Goal: Complete application form: Complete application form

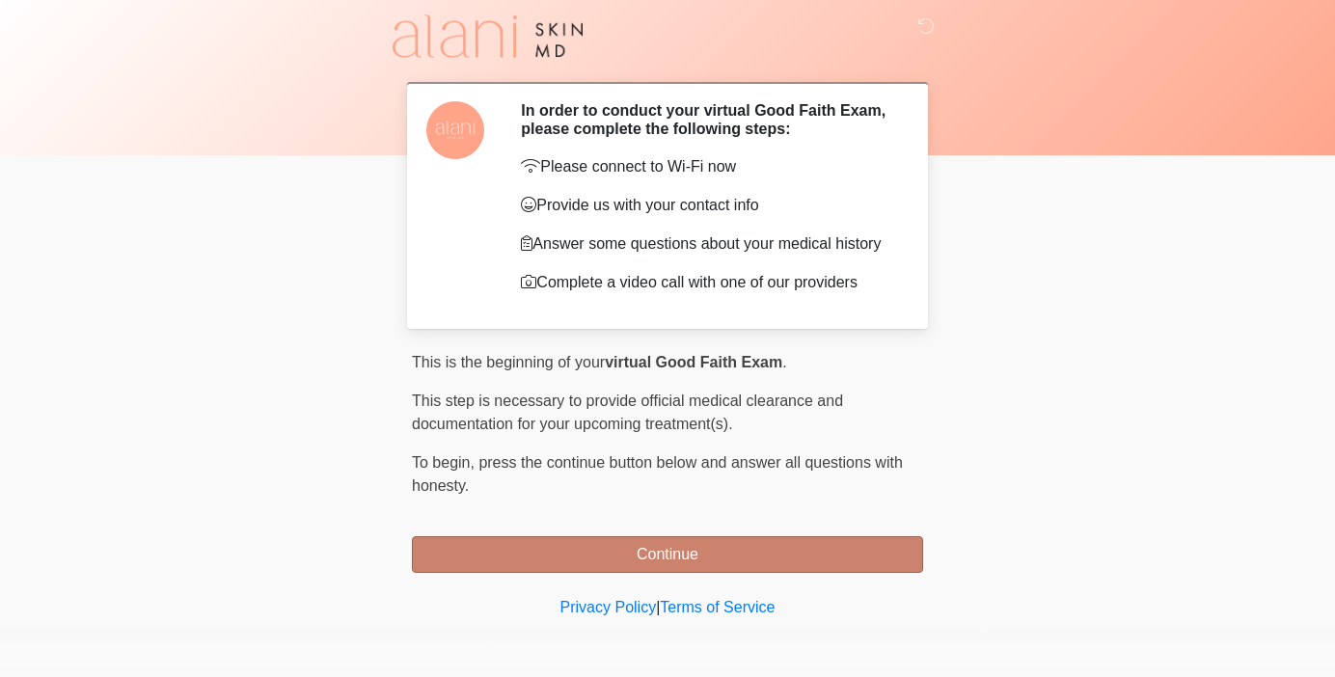
scroll to position [38, 0]
click at [678, 556] on button "Continue" at bounding box center [667, 554] width 511 height 37
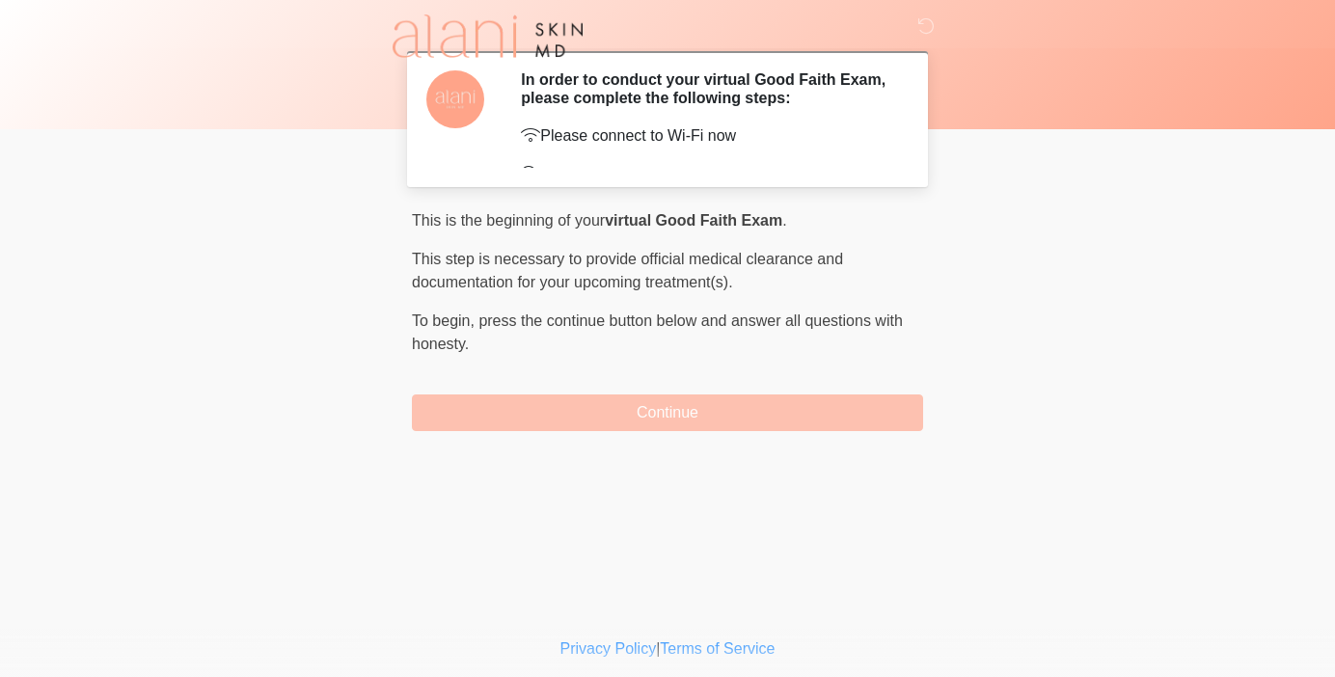
scroll to position [0, 0]
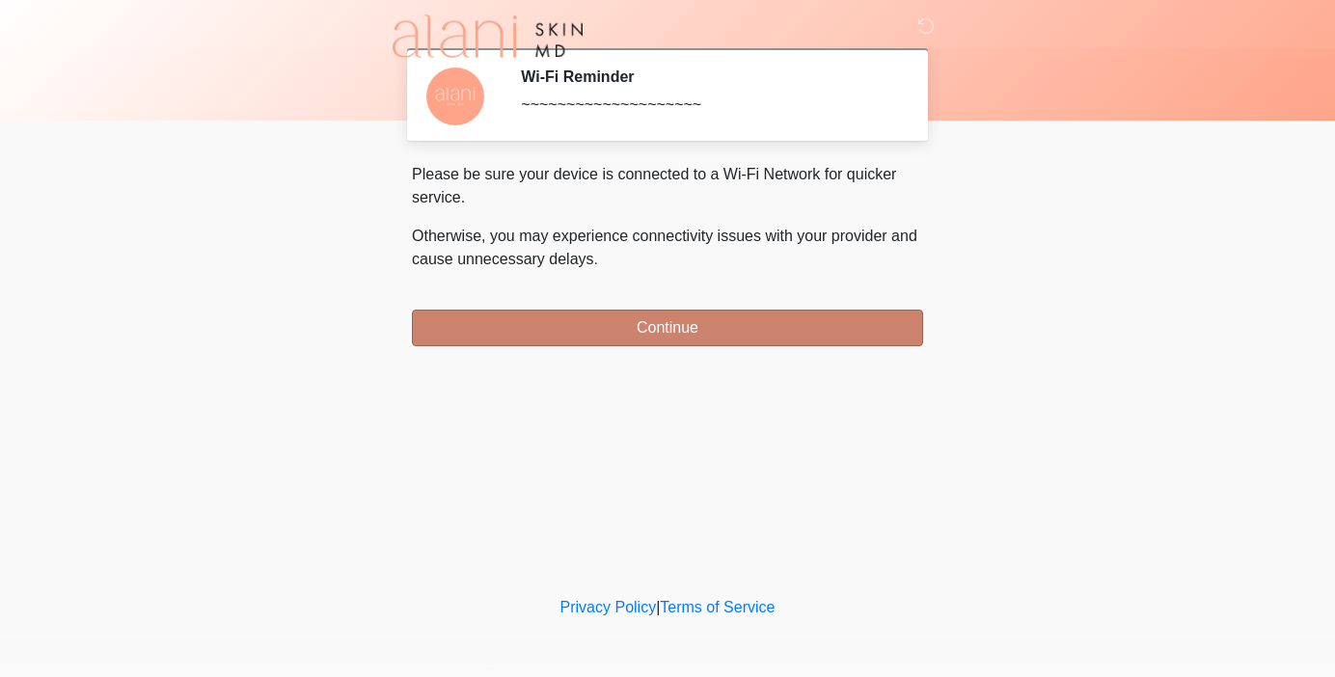
click at [649, 323] on button "Continue" at bounding box center [667, 328] width 511 height 37
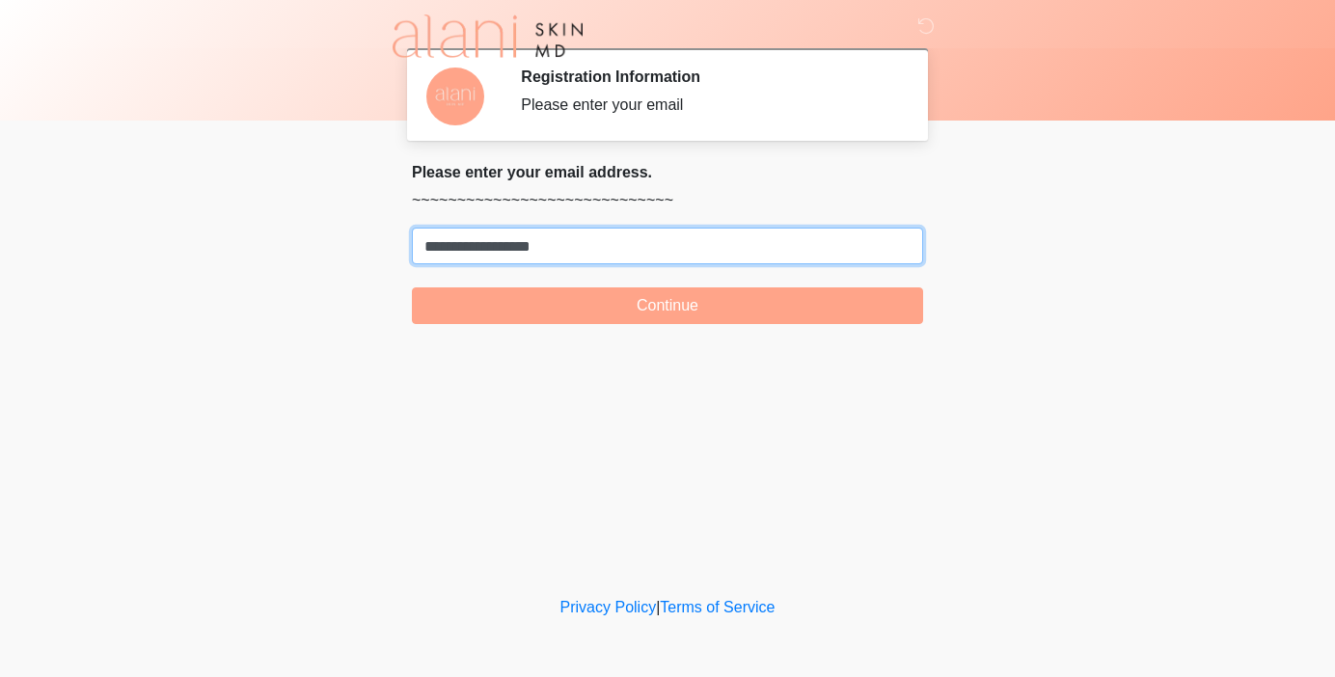
type input "**********"
click at [668, 306] on button "Continue" at bounding box center [667, 305] width 511 height 37
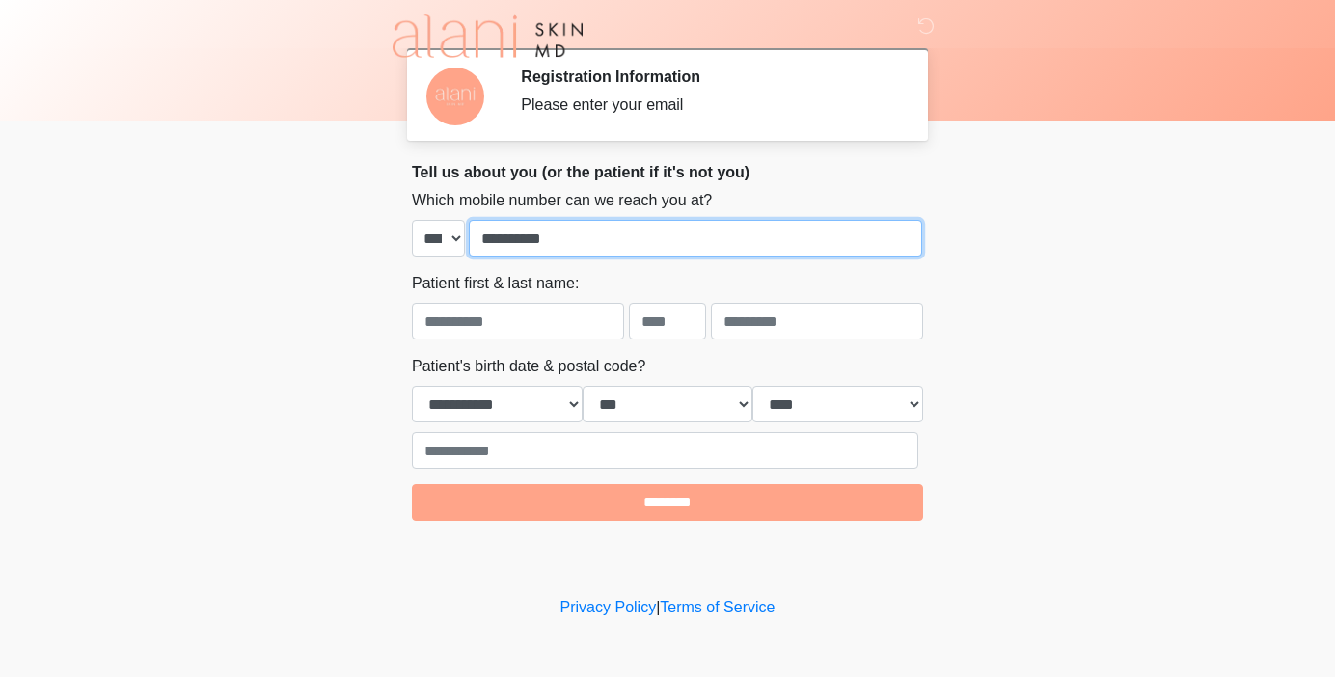
type input "**********"
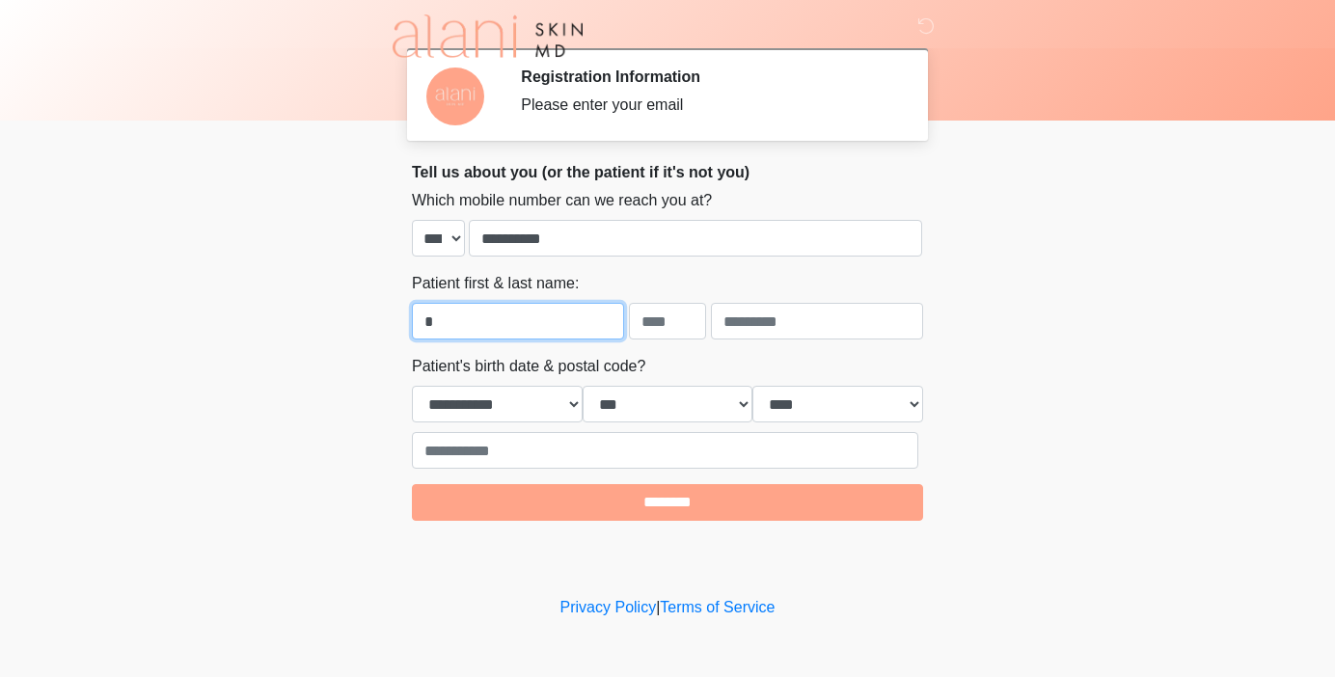
type input "*"
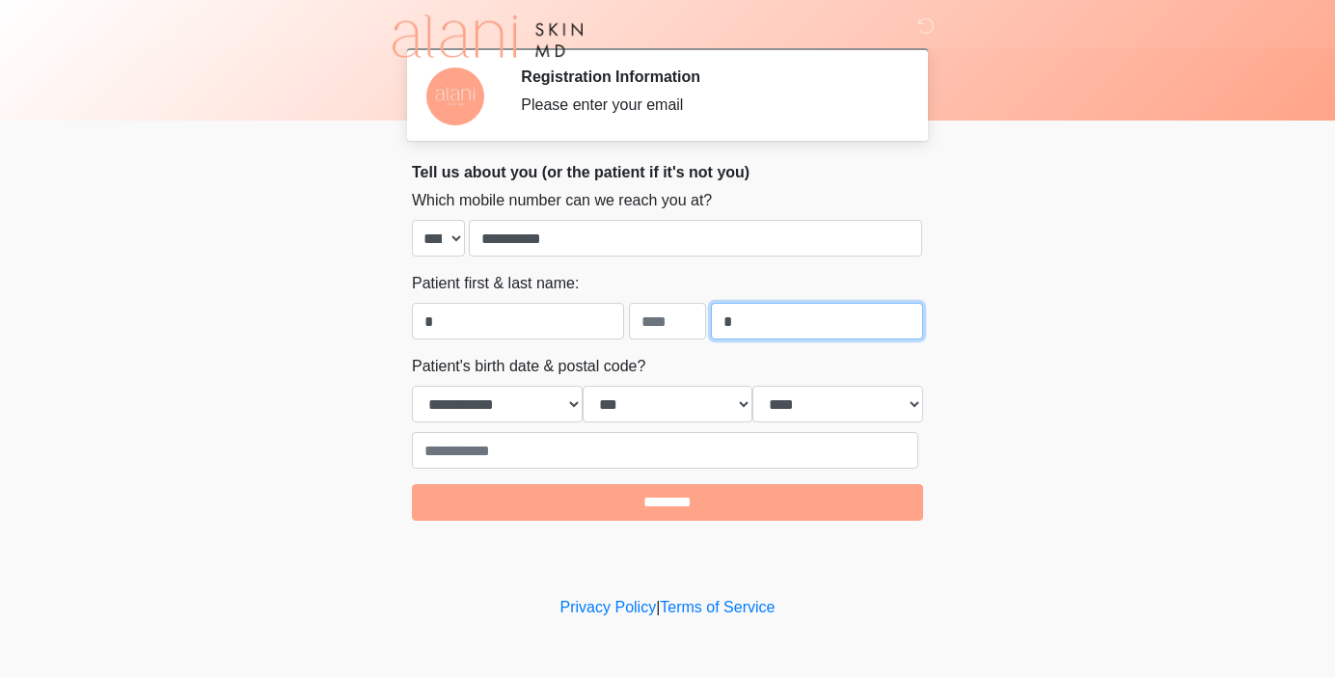
type input "*"
select select "*"
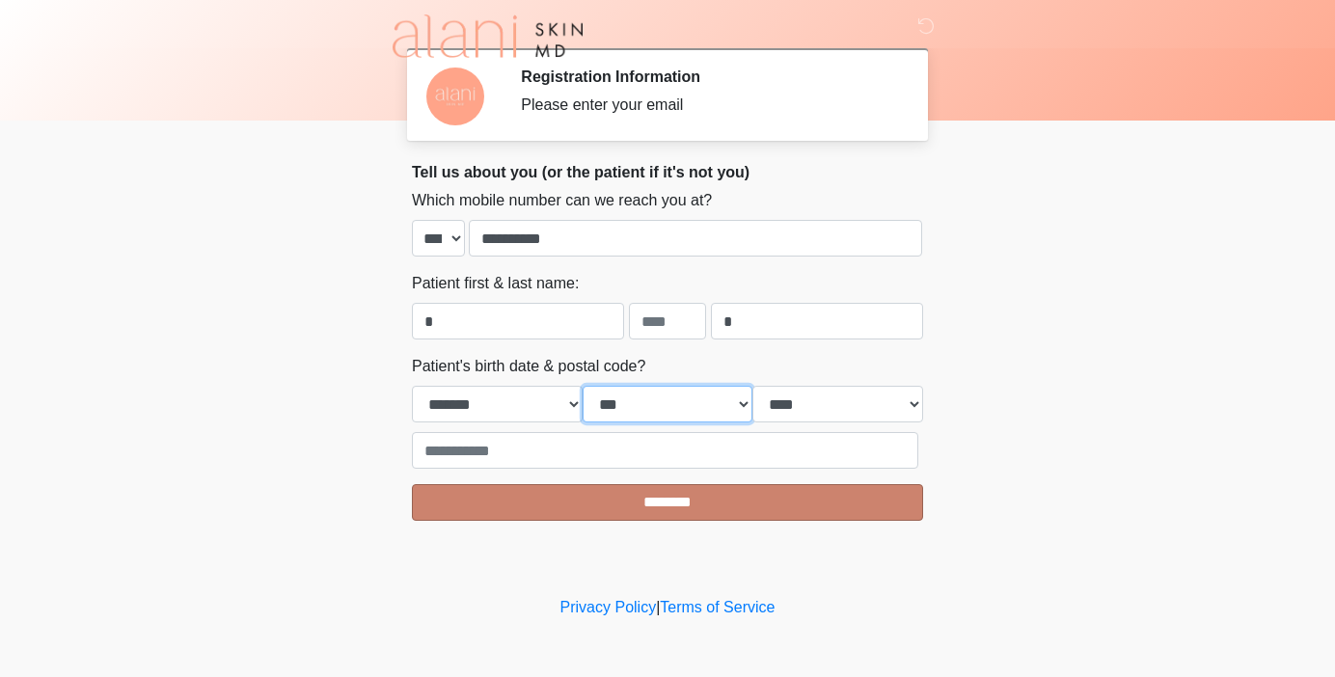
select select "*"
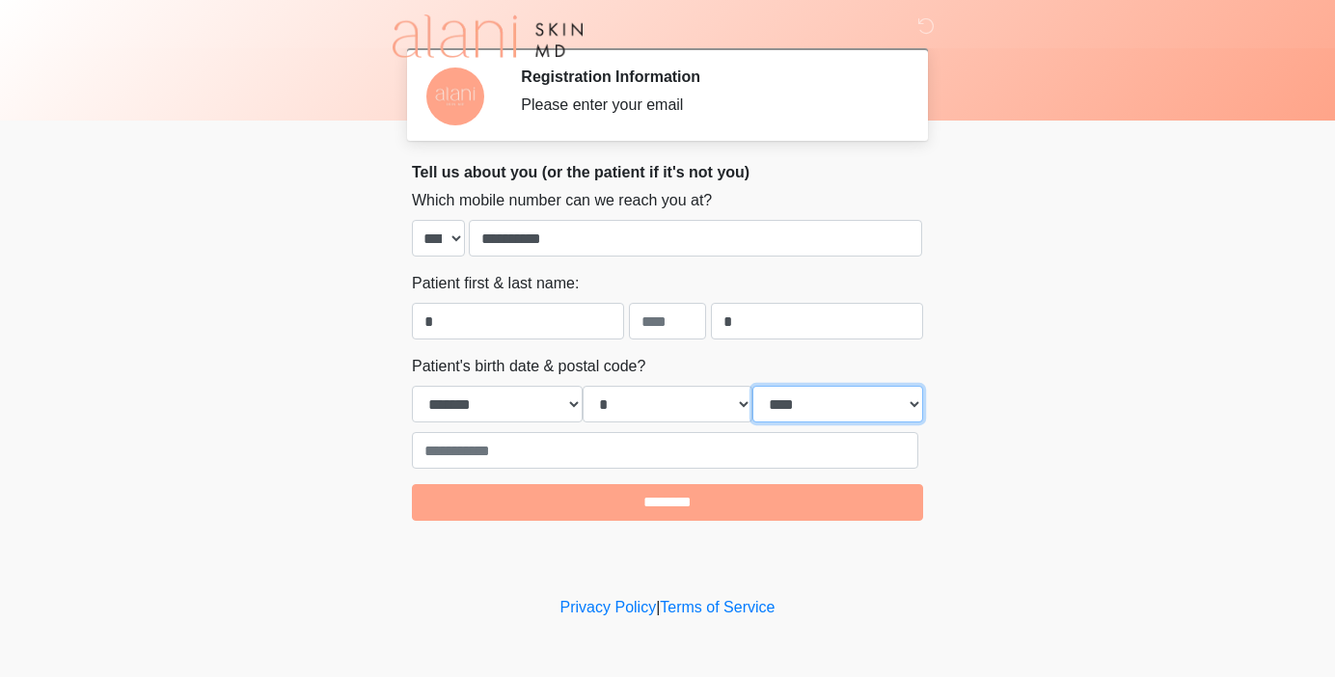
select select "****"
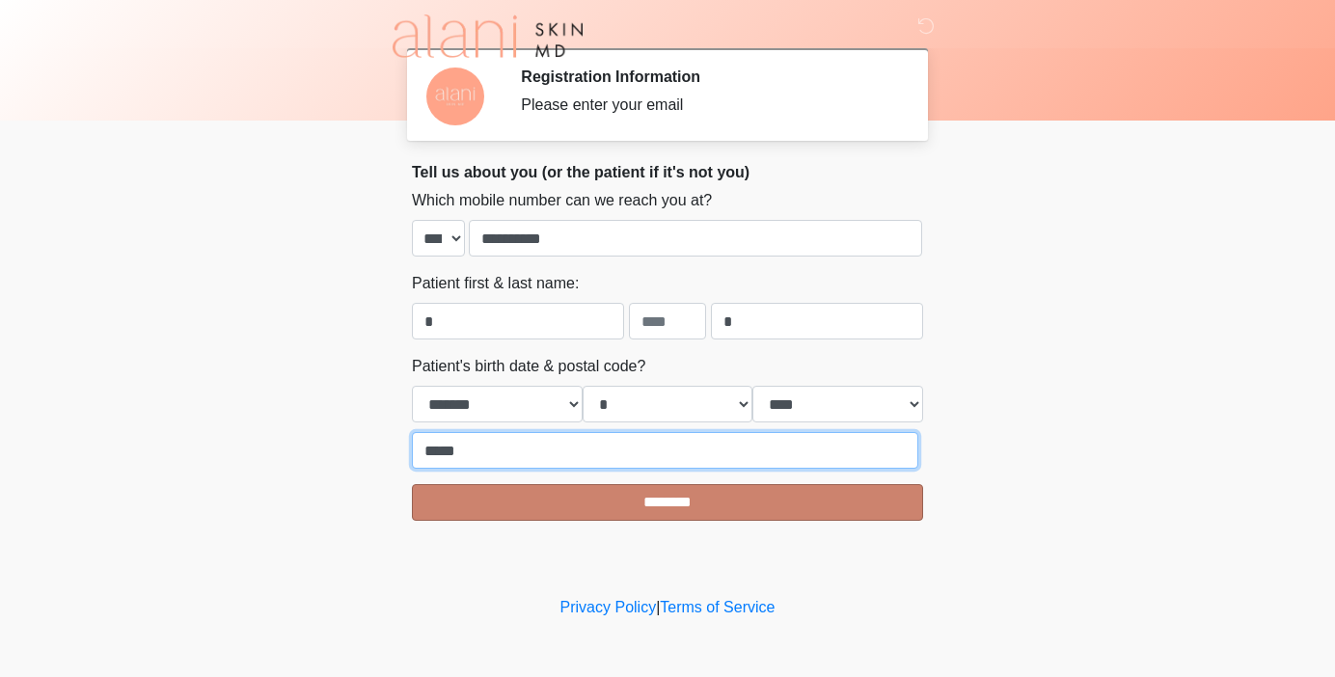
type input "*****"
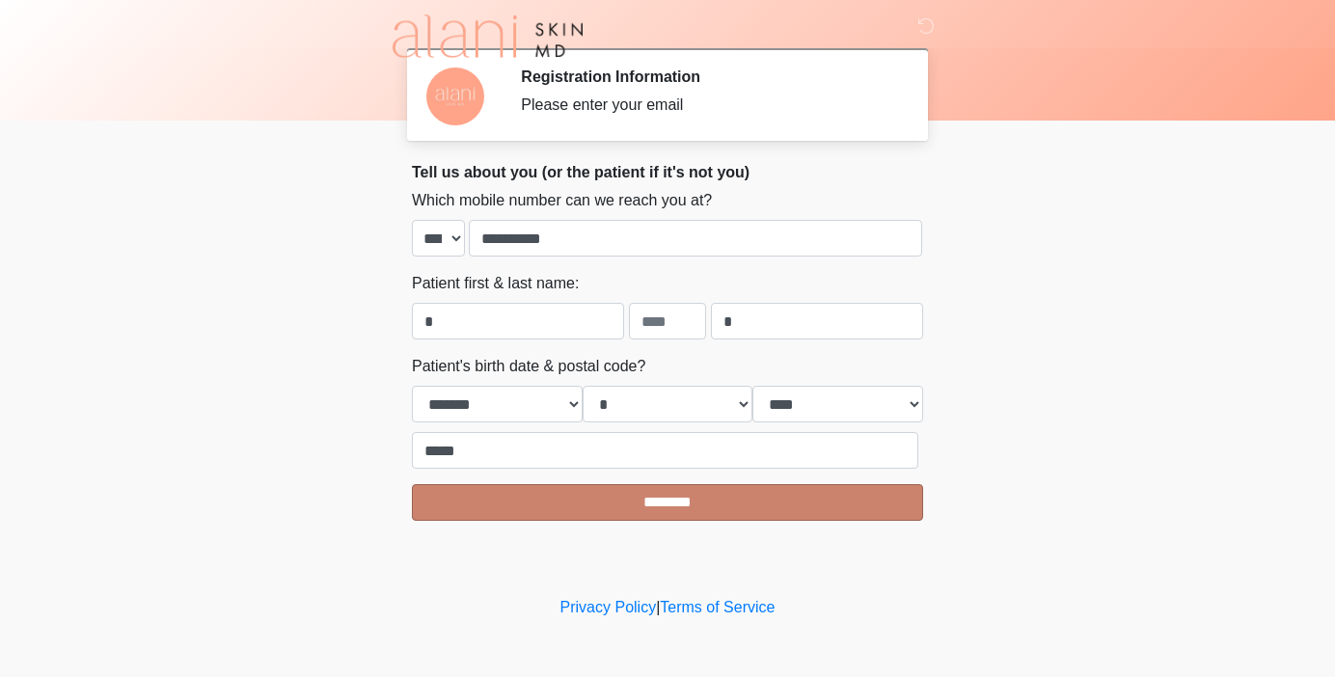
click at [517, 488] on input "********" at bounding box center [667, 502] width 511 height 37
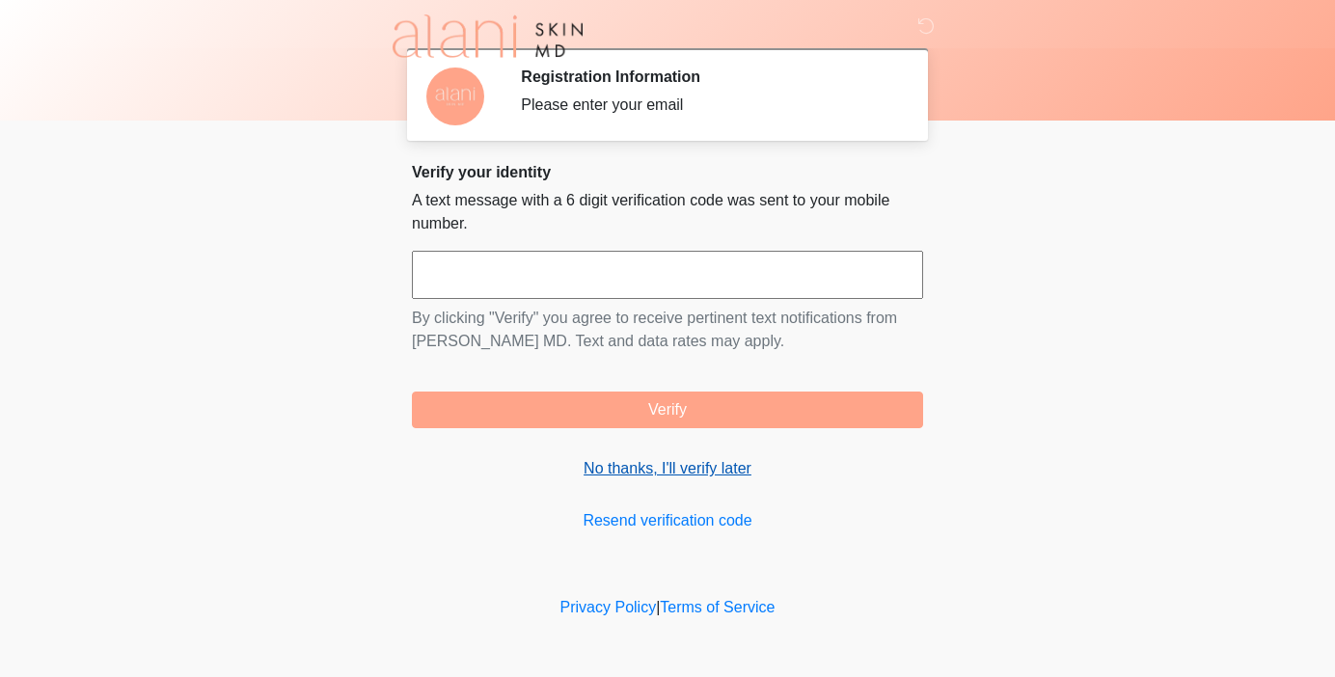
click at [702, 468] on link "No thanks, I'll verify later" at bounding box center [667, 468] width 511 height 23
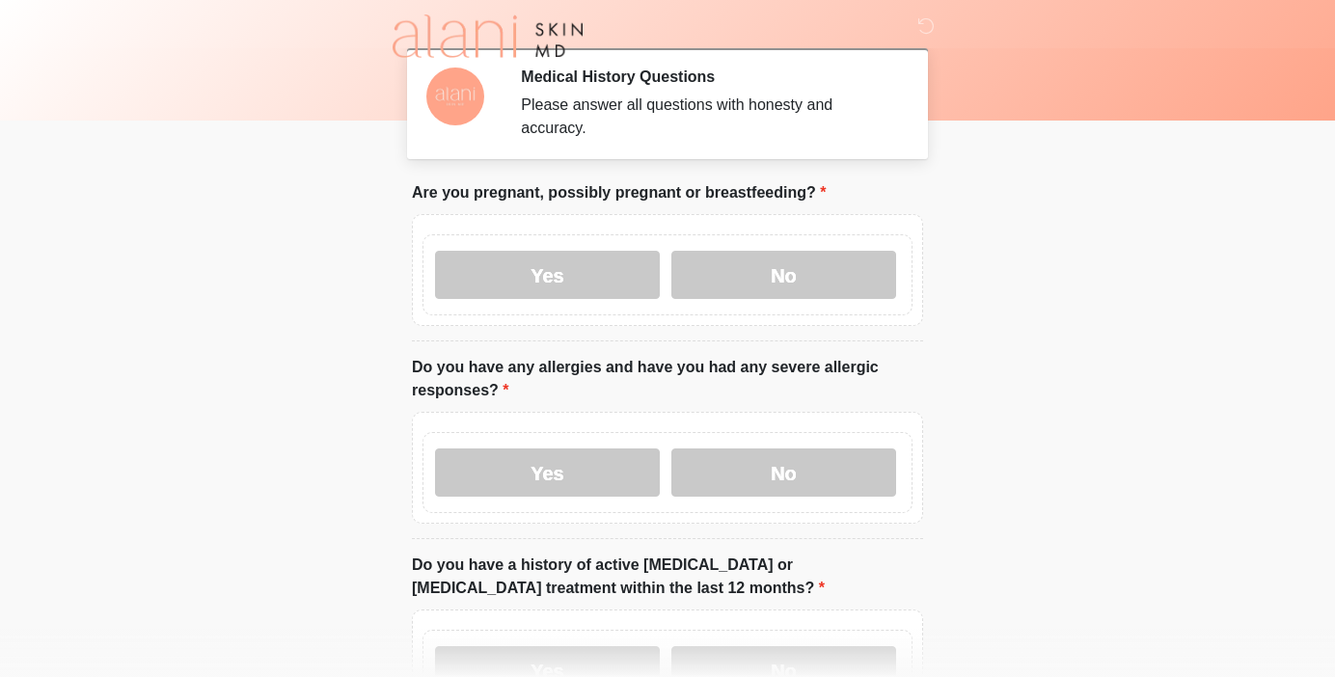
drag, startPoint x: 409, startPoint y: 192, endPoint x: 848, endPoint y: 197, distance: 438.9
copy label "Are you pregnant, possibly pregnant or breastfeeding?"
drag, startPoint x: 523, startPoint y: 382, endPoint x: 395, endPoint y: 368, distance: 129.0
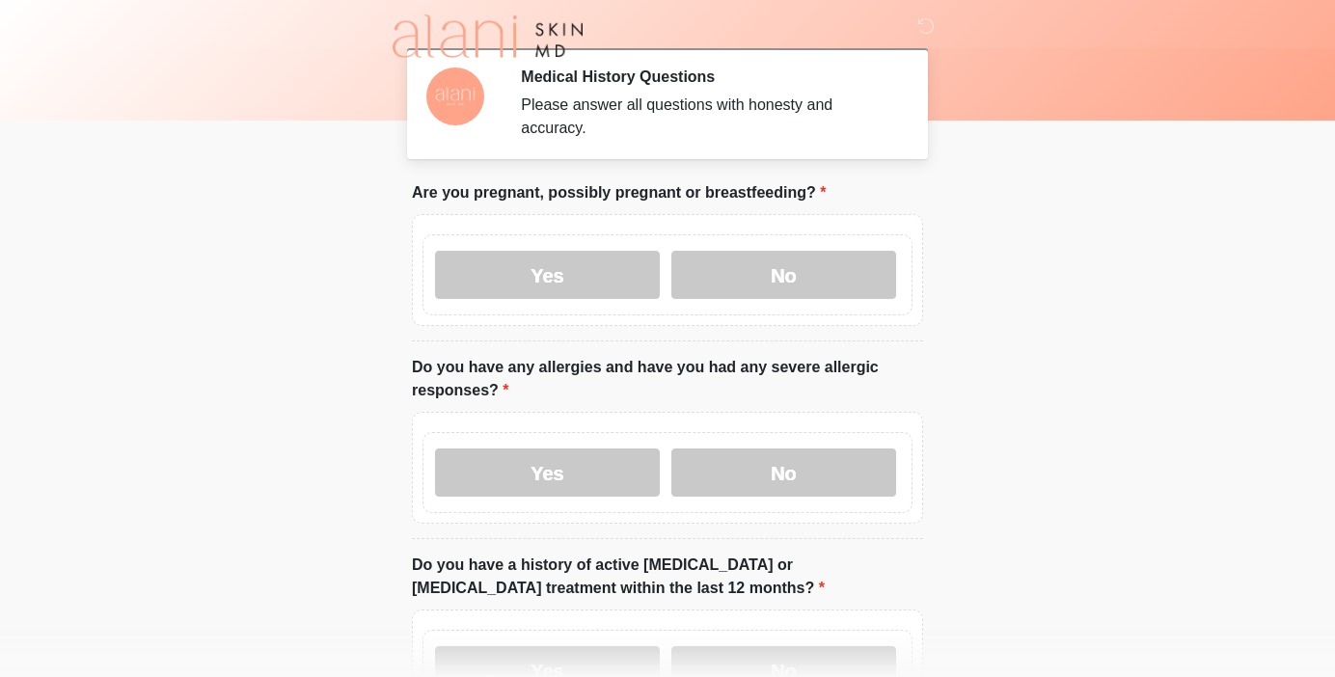
copy label "Do you have any allergies and have you had any severe allergic responses?"
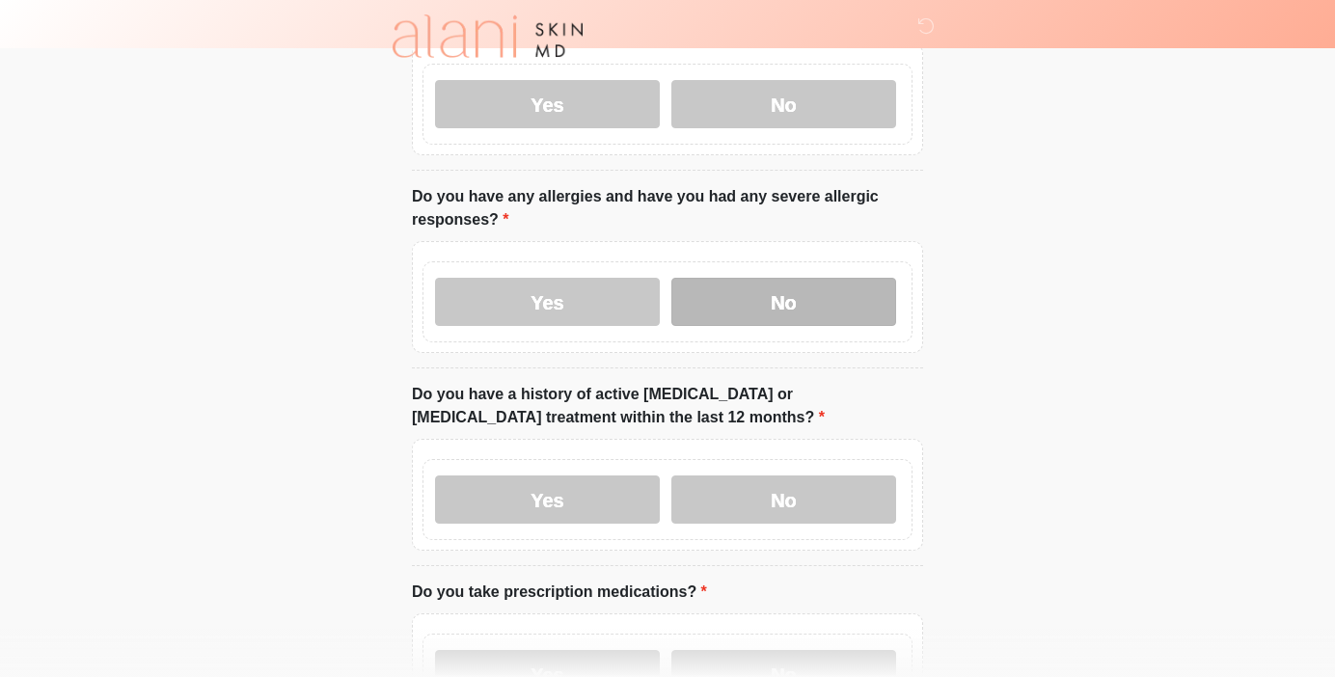
scroll to position [208, 0]
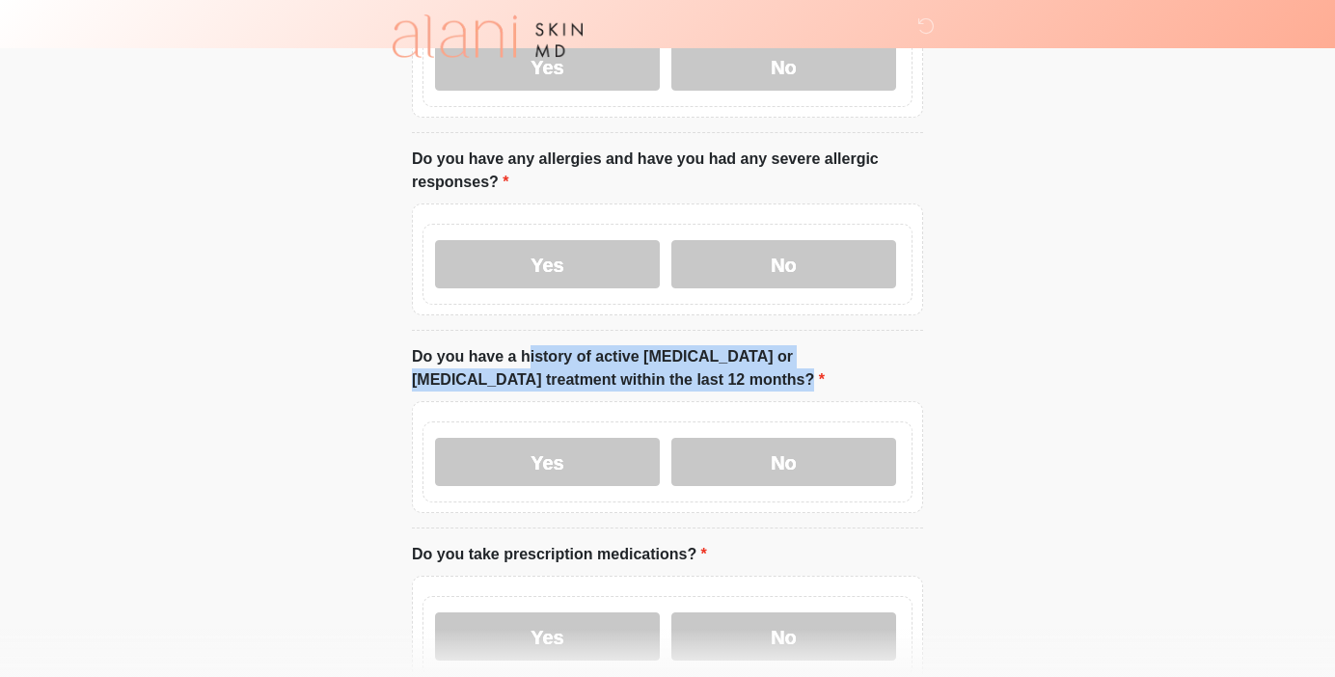
drag, startPoint x: 547, startPoint y: 383, endPoint x: 383, endPoint y: 346, distance: 168.0
copy label "Do you have a history of active [MEDICAL_DATA] or [MEDICAL_DATA] treatment with…"
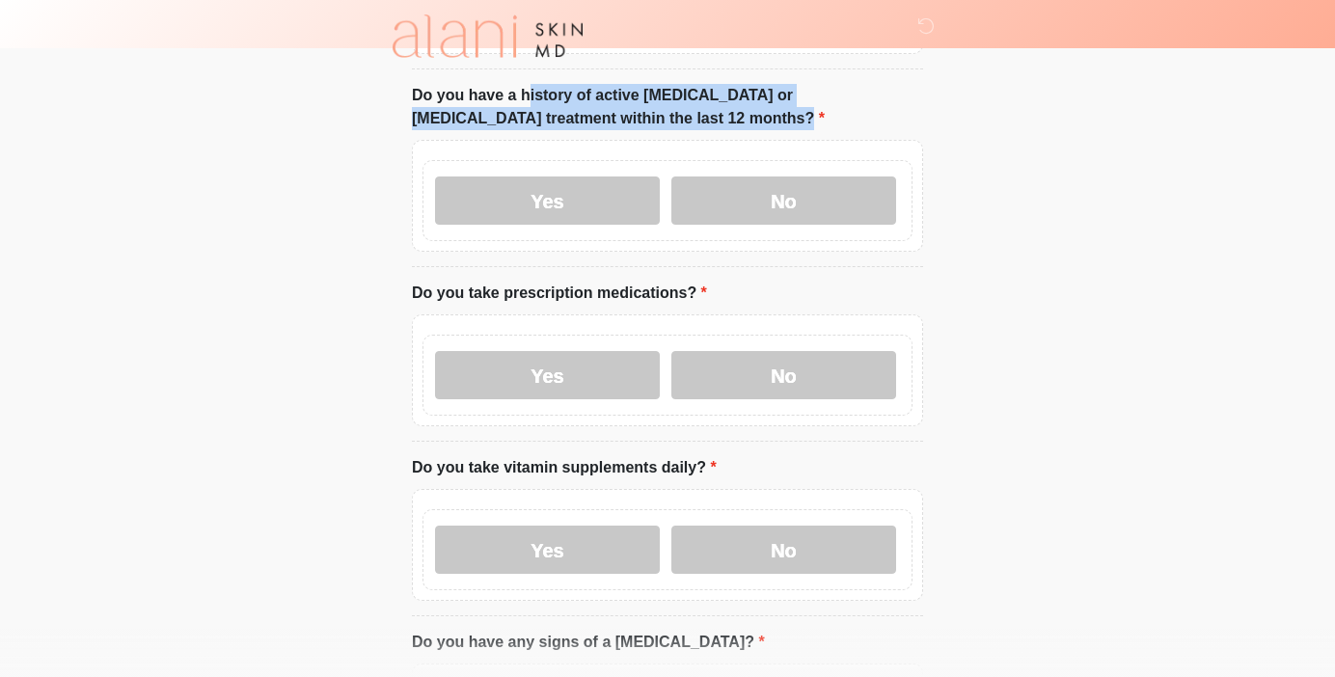
scroll to position [520, 0]
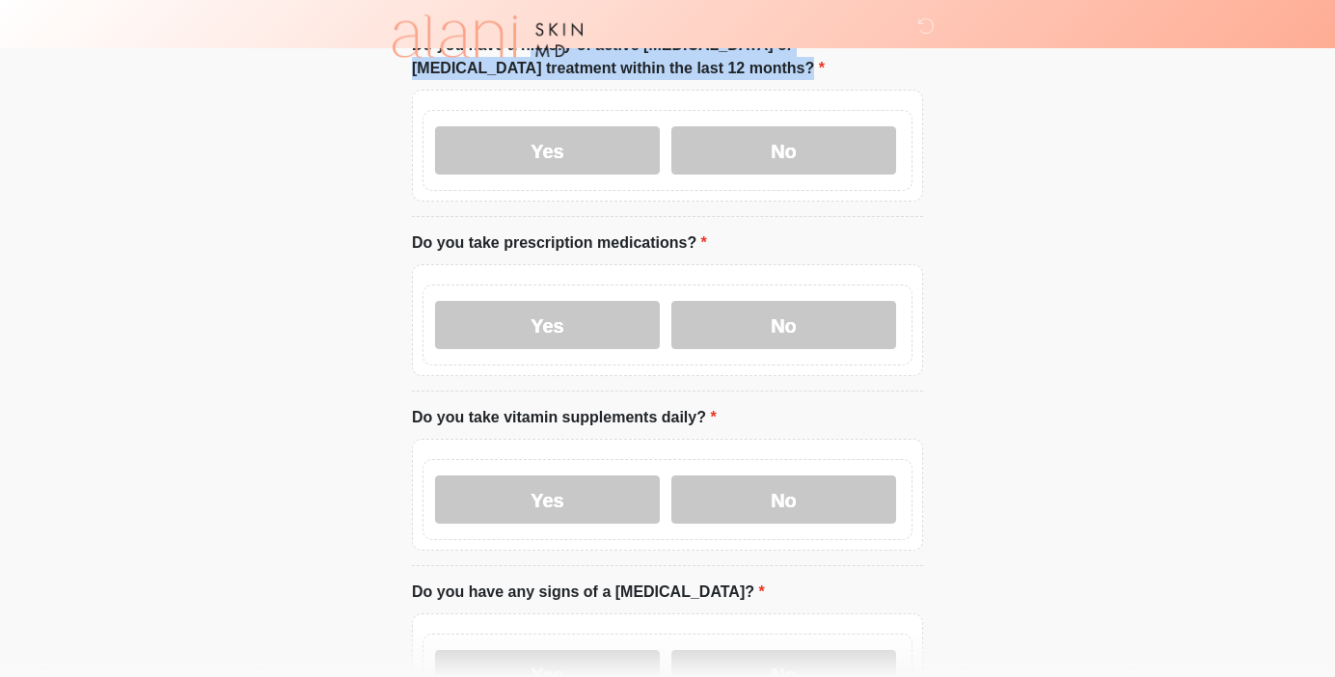
drag, startPoint x: 729, startPoint y: 240, endPoint x: 379, endPoint y: 242, distance: 350.2
copy label "Do you take prescription medications?"
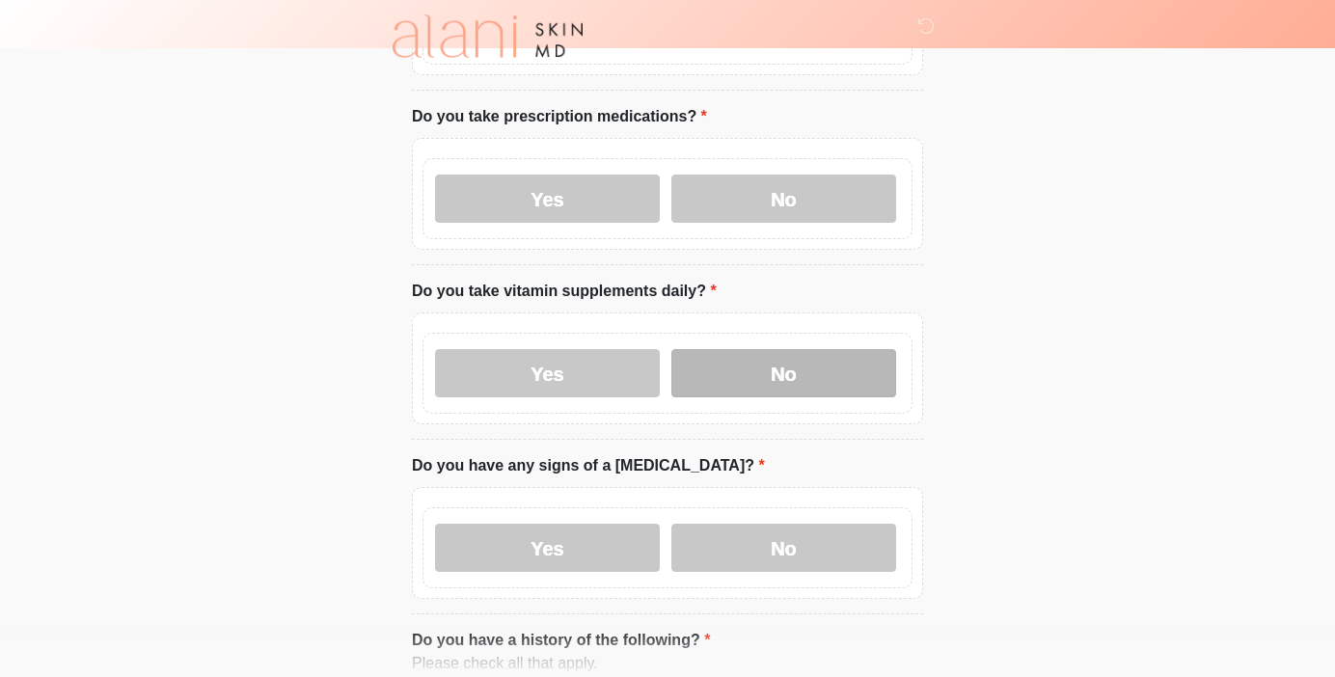
scroll to position [684, 0]
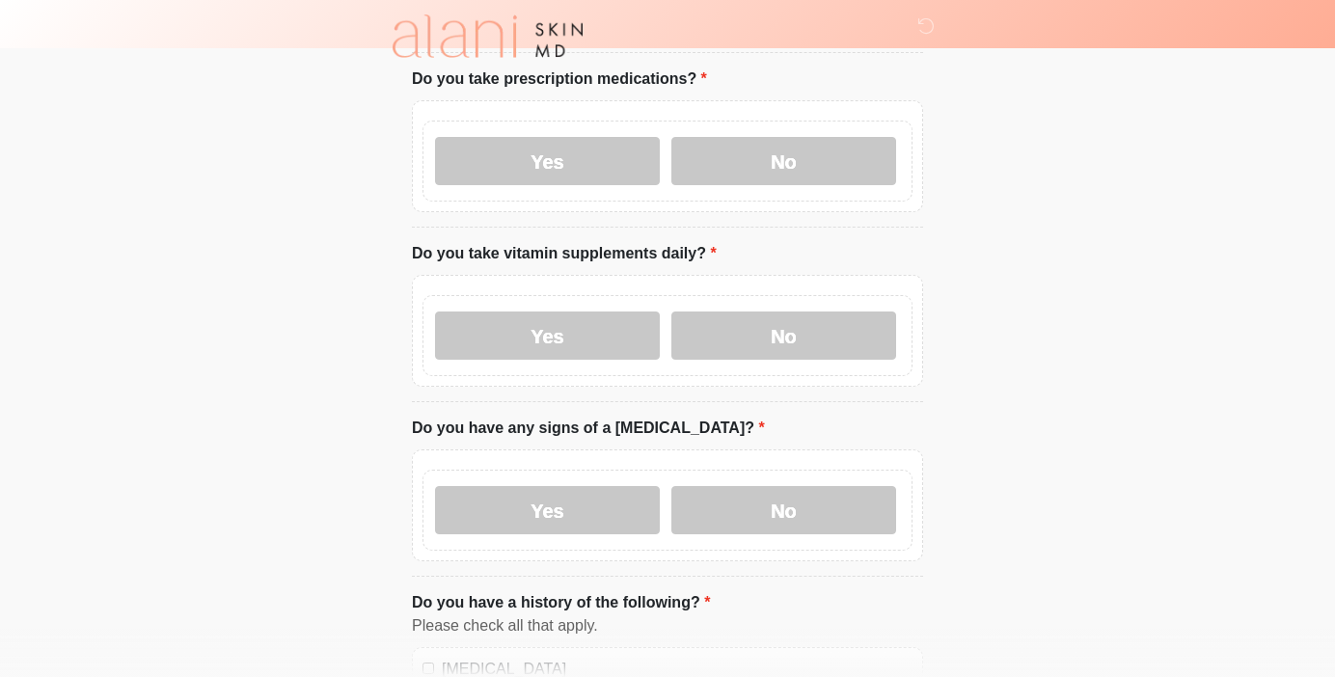
drag, startPoint x: 726, startPoint y: 248, endPoint x: 397, endPoint y: 259, distance: 329.1
copy label "Do you take vitamin supplements daily?"
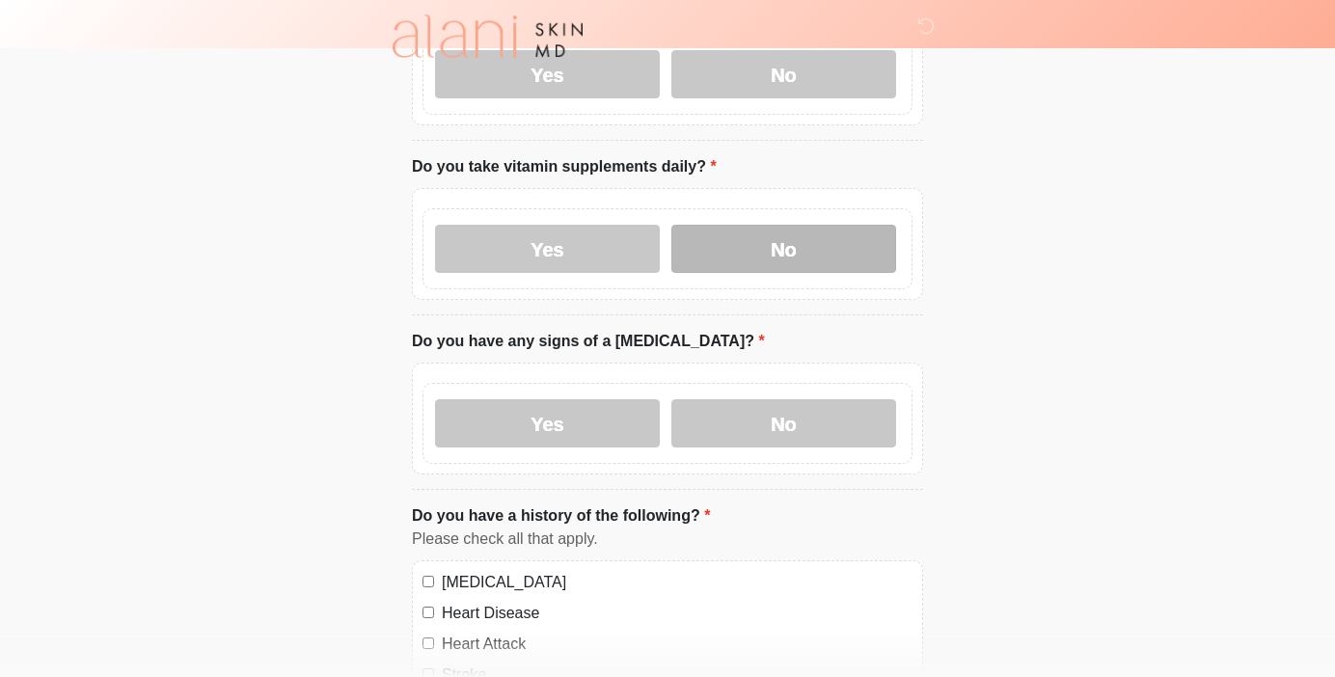
scroll to position [776, 0]
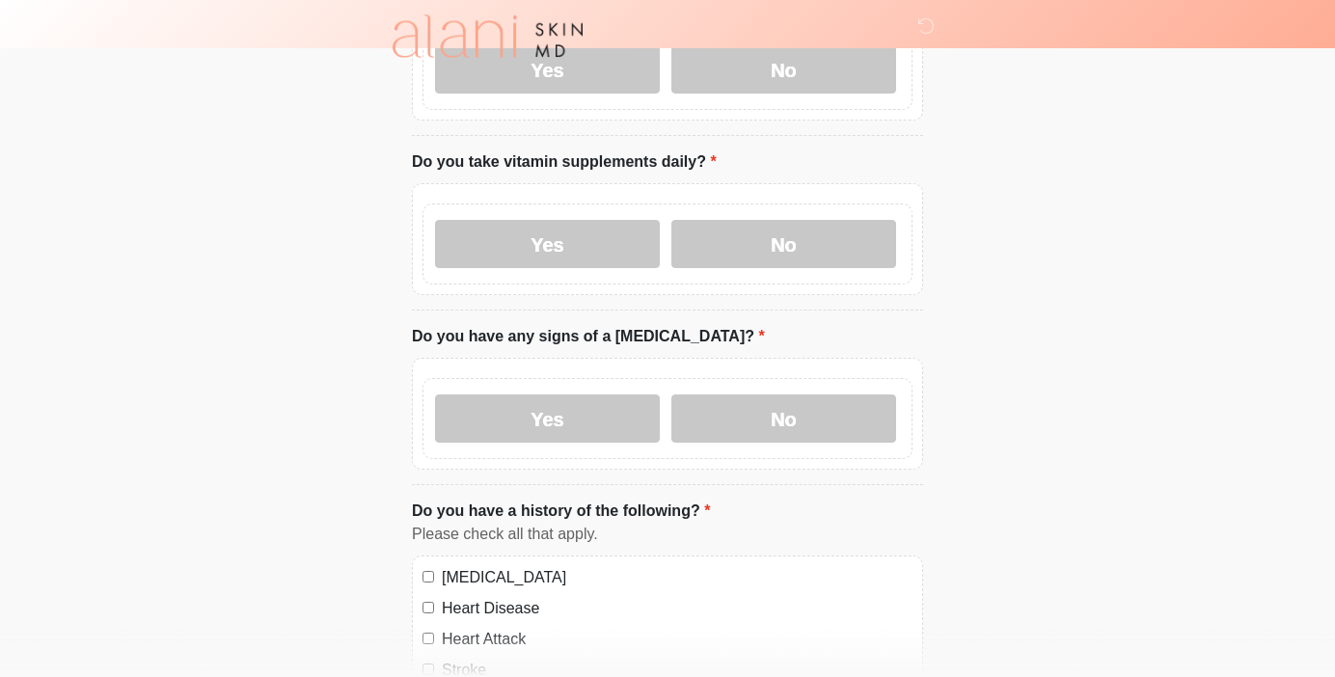
drag, startPoint x: 756, startPoint y: 334, endPoint x: 338, endPoint y: 347, distance: 418.9
drag, startPoint x: 402, startPoint y: 333, endPoint x: 734, endPoint y: 350, distance: 332.3
copy ol "Do you have any signs of a [MEDICAL_DATA]? Yes No What signs of infection do yo…"
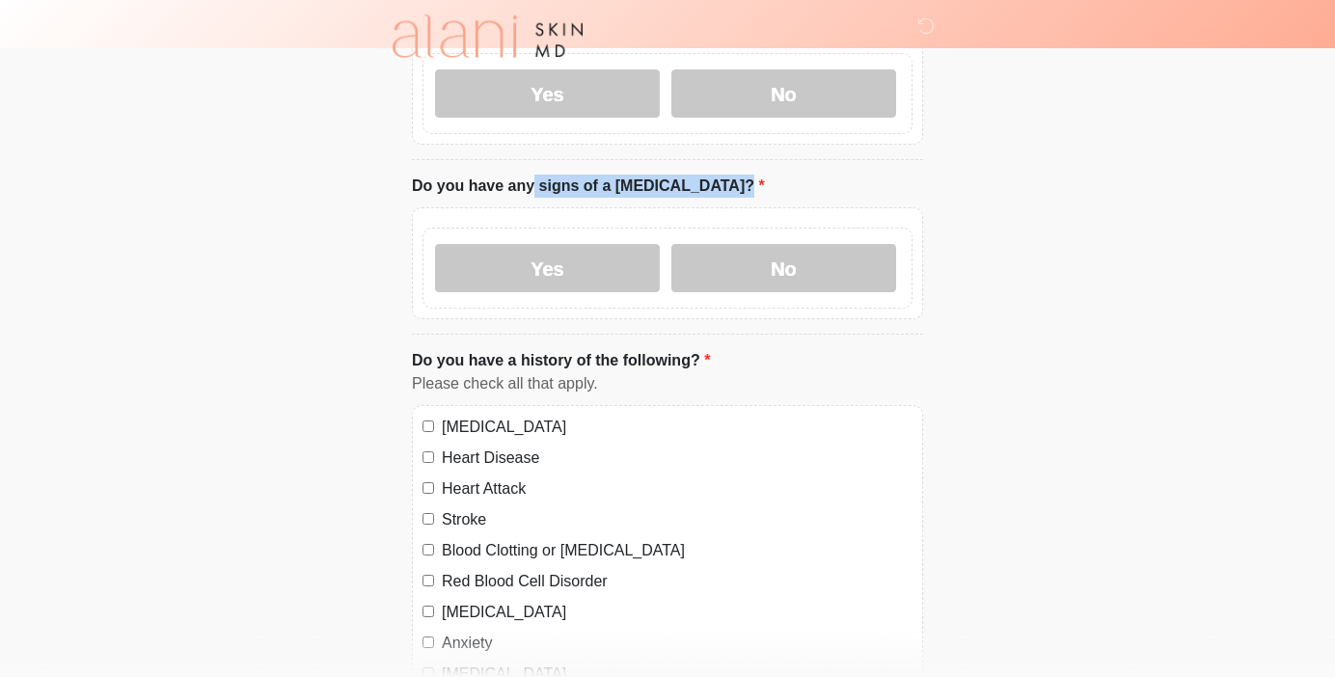
scroll to position [1053, 0]
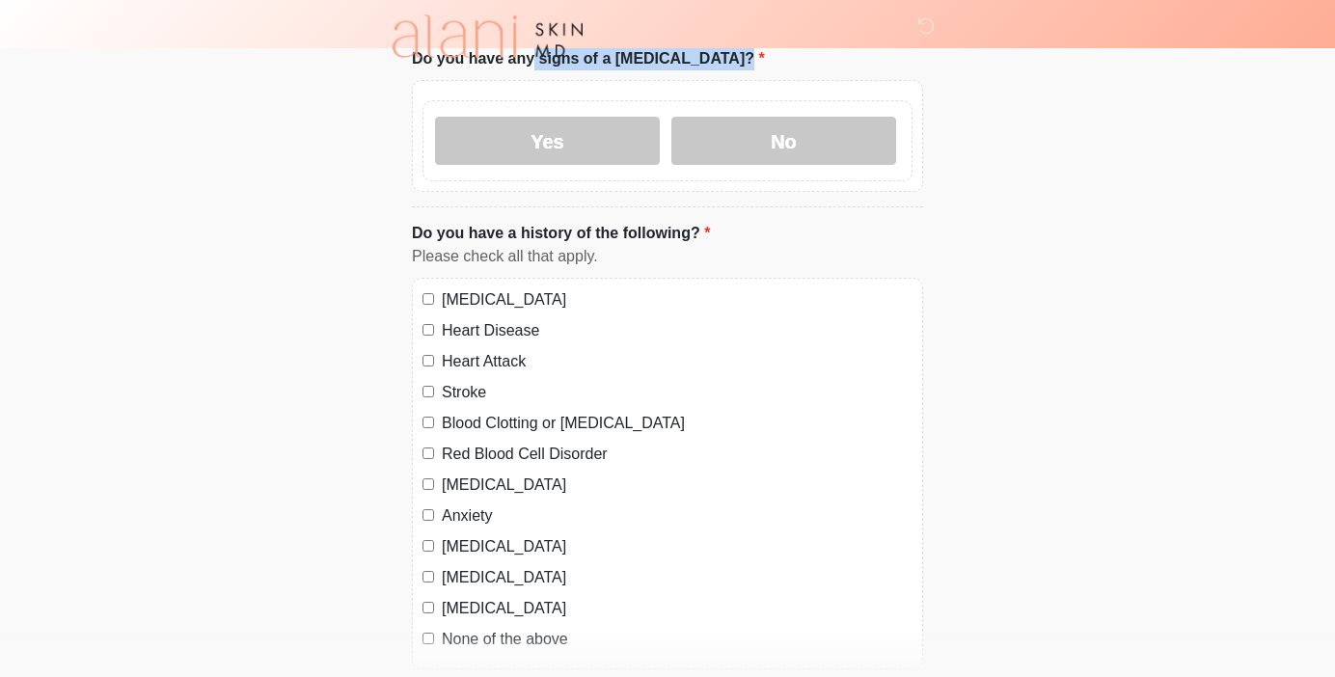
drag, startPoint x: 716, startPoint y: 232, endPoint x: 404, endPoint y: 233, distance: 311.6
click at [404, 234] on div "This is the beginning of your virtual Good Faith Exam . ﻿﻿﻿﻿﻿﻿﻿﻿ This step is n…" at bounding box center [667, 415] width 540 height 2575
copy label "Do you have a history of the following?"
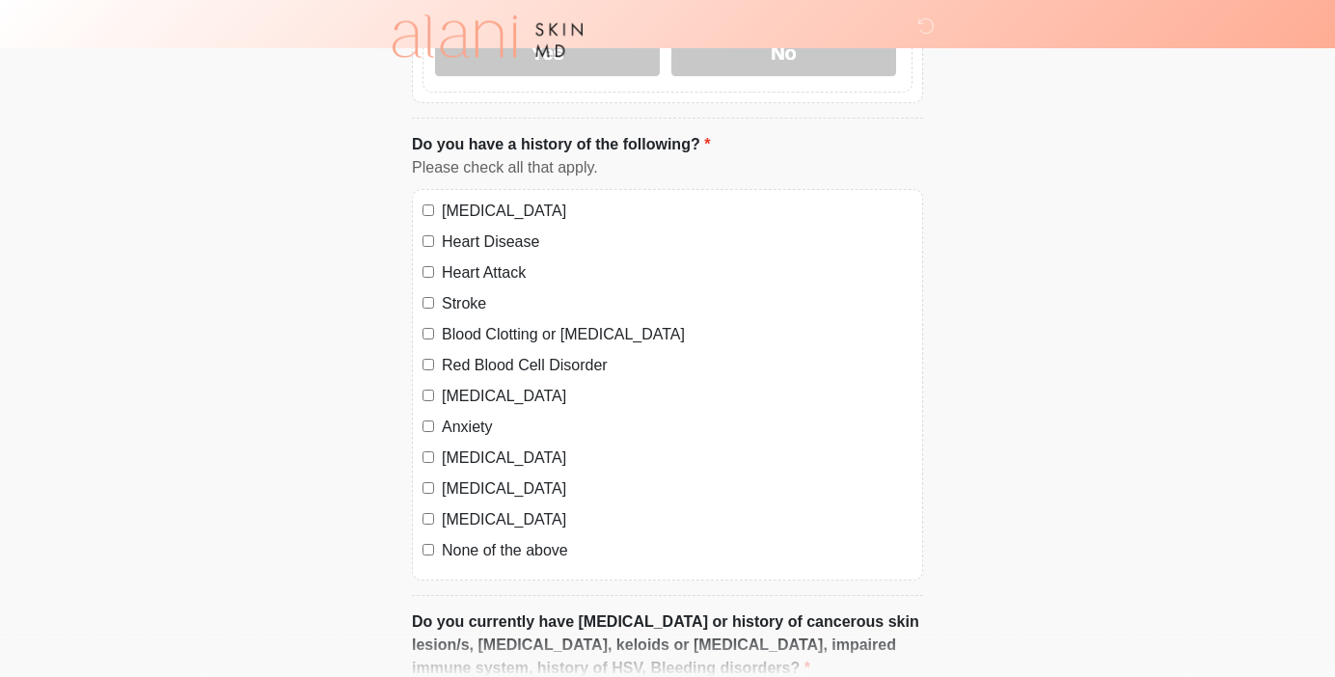
scroll to position [1146, 0]
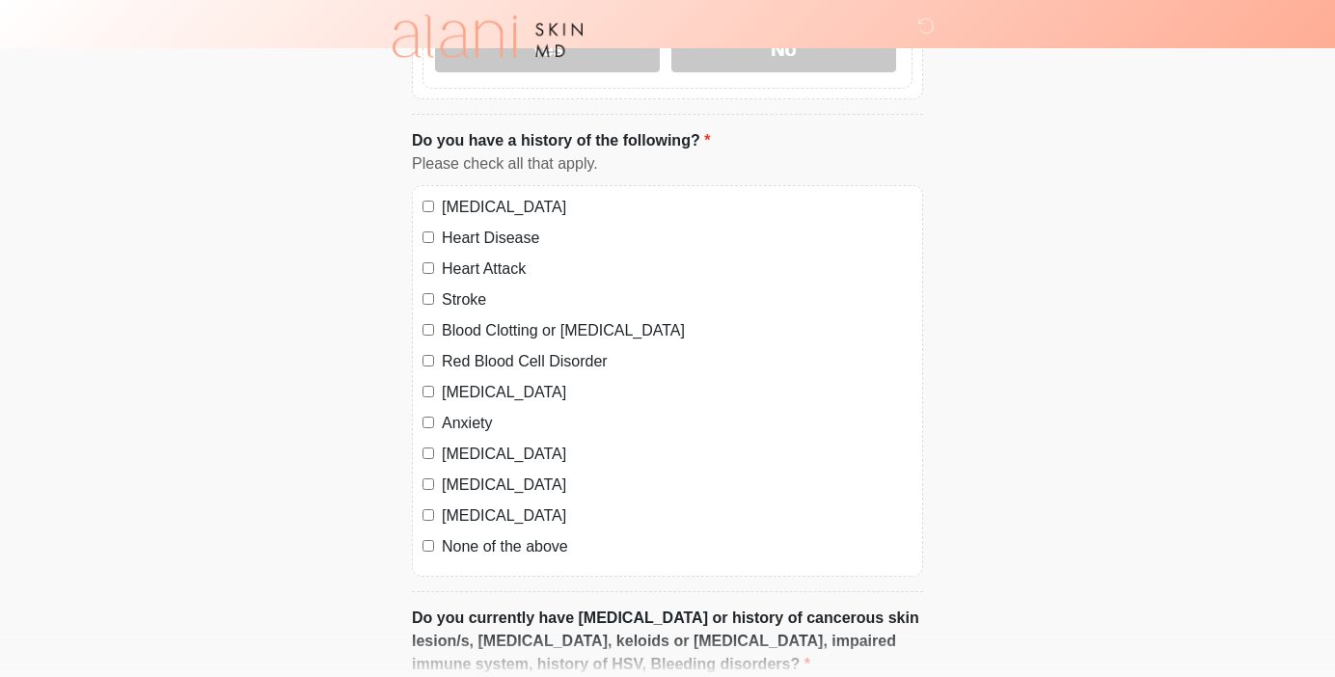
click at [552, 203] on label "[MEDICAL_DATA]" at bounding box center [677, 207] width 471 height 23
drag, startPoint x: 613, startPoint y: 203, endPoint x: 418, endPoint y: 205, distance: 194.9
click at [418, 205] on div "[MEDICAL_DATA] Heart Disease Heart Attack Stroke Blood Clotting or [MEDICAL_DAT…" at bounding box center [667, 381] width 511 height 392
copy label "[MEDICAL_DATA]"
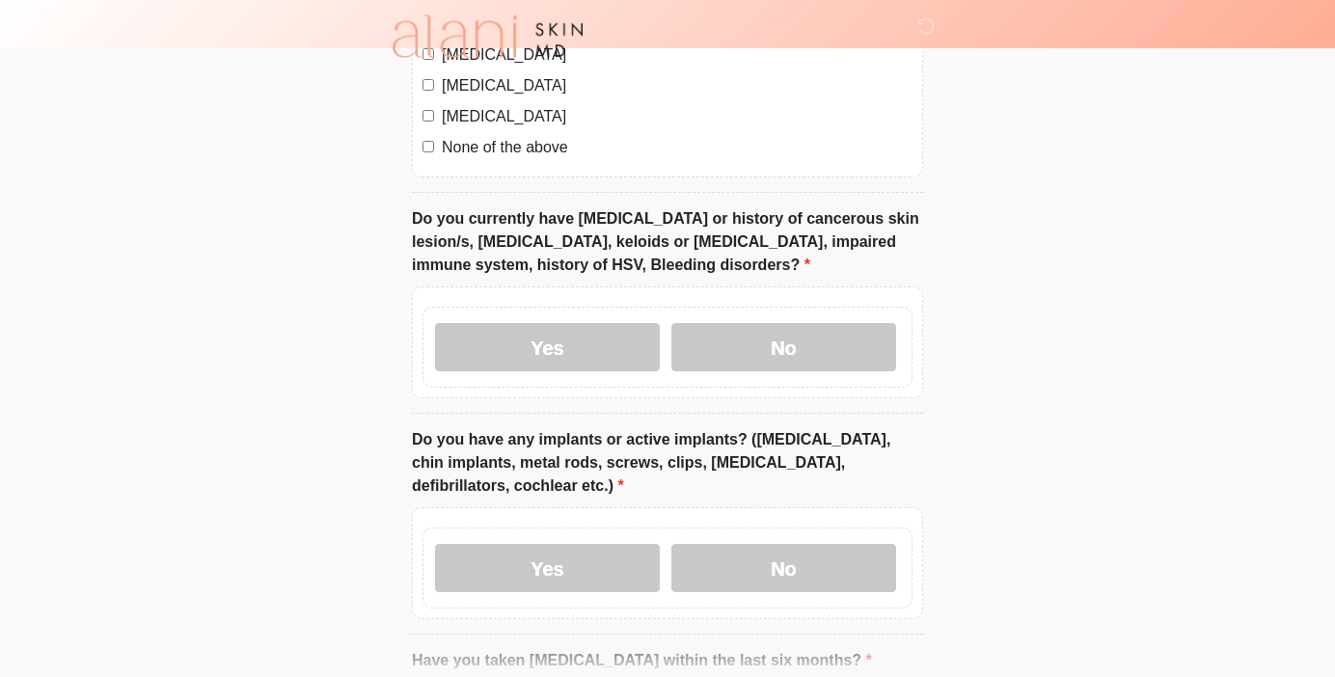
scroll to position [1617, 0]
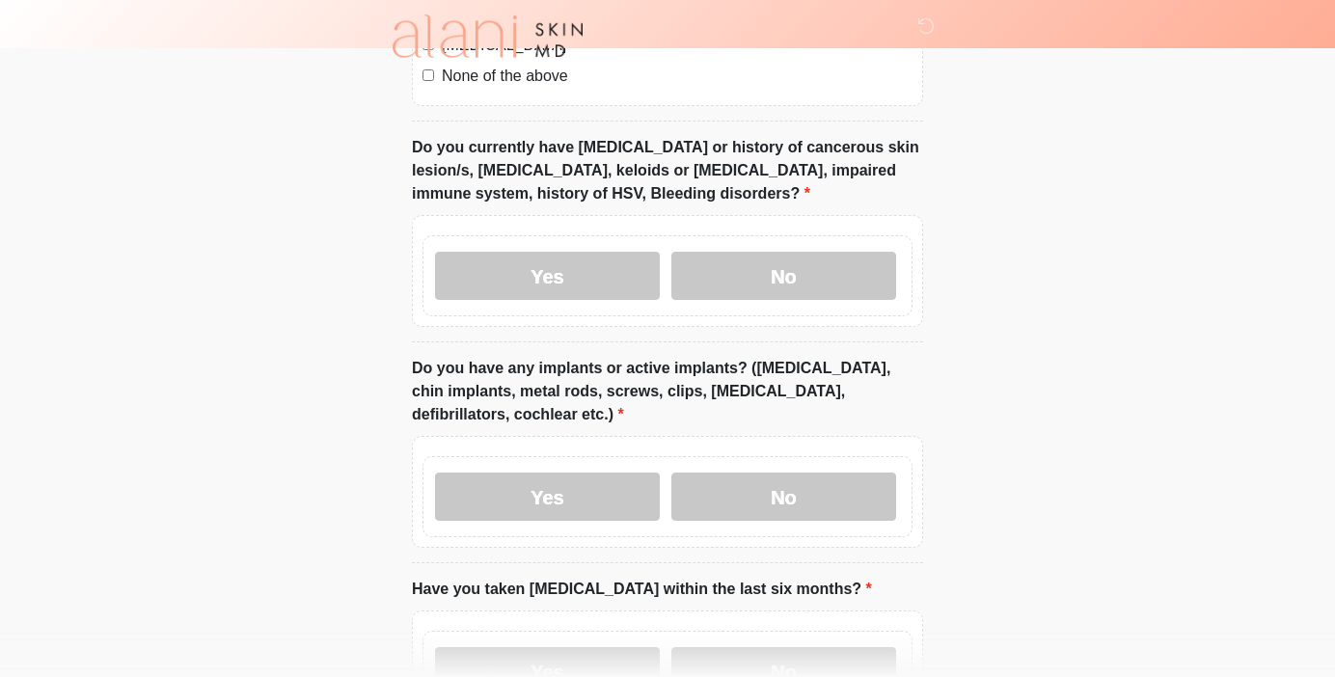
click at [550, 168] on label "Do you currently have [MEDICAL_DATA] or history of cancerous skin lesion/s, [ME…" at bounding box center [667, 170] width 511 height 69
click at [550, 167] on label "Do you currently have [MEDICAL_DATA] or history of cancerous skin lesion/s, [ME…" at bounding box center [667, 170] width 511 height 69
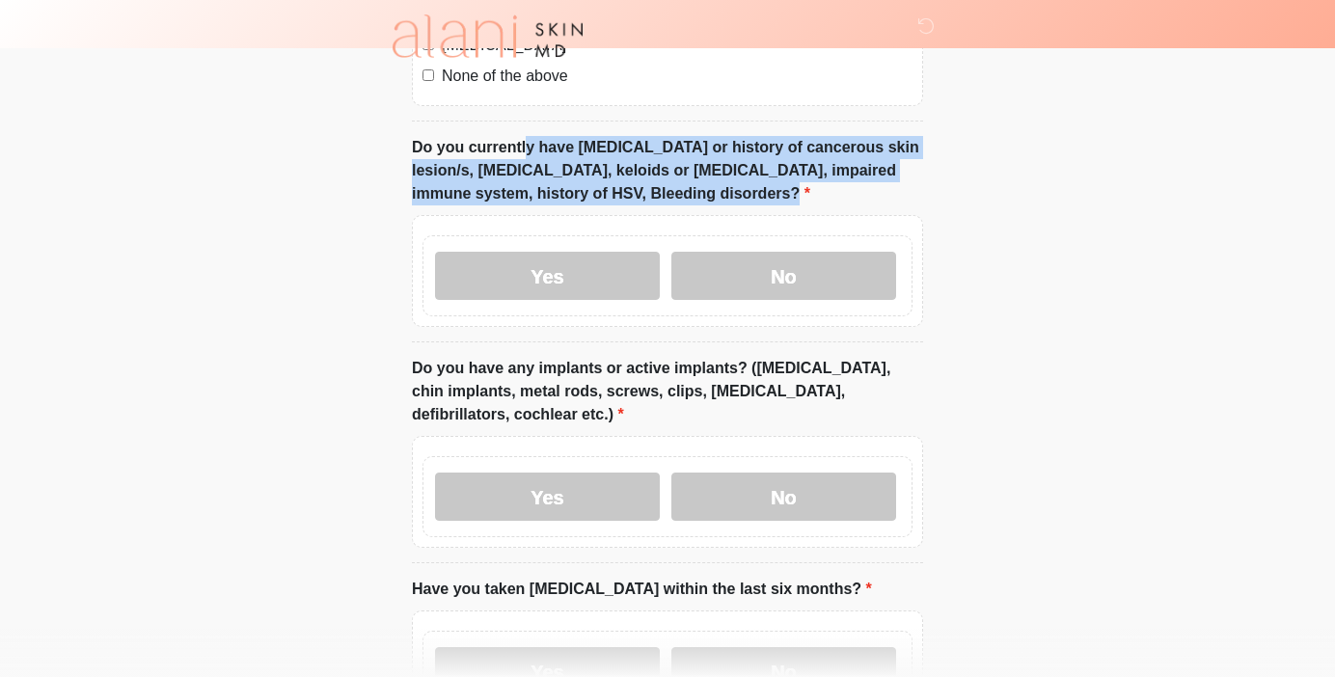
click at [550, 167] on label "Do you currently have [MEDICAL_DATA] or history of cancerous skin lesion/s, [ME…" at bounding box center [667, 170] width 511 height 69
copy li "Do you currently have [MEDICAL_DATA] or history of cancerous skin lesion/s, [ME…"
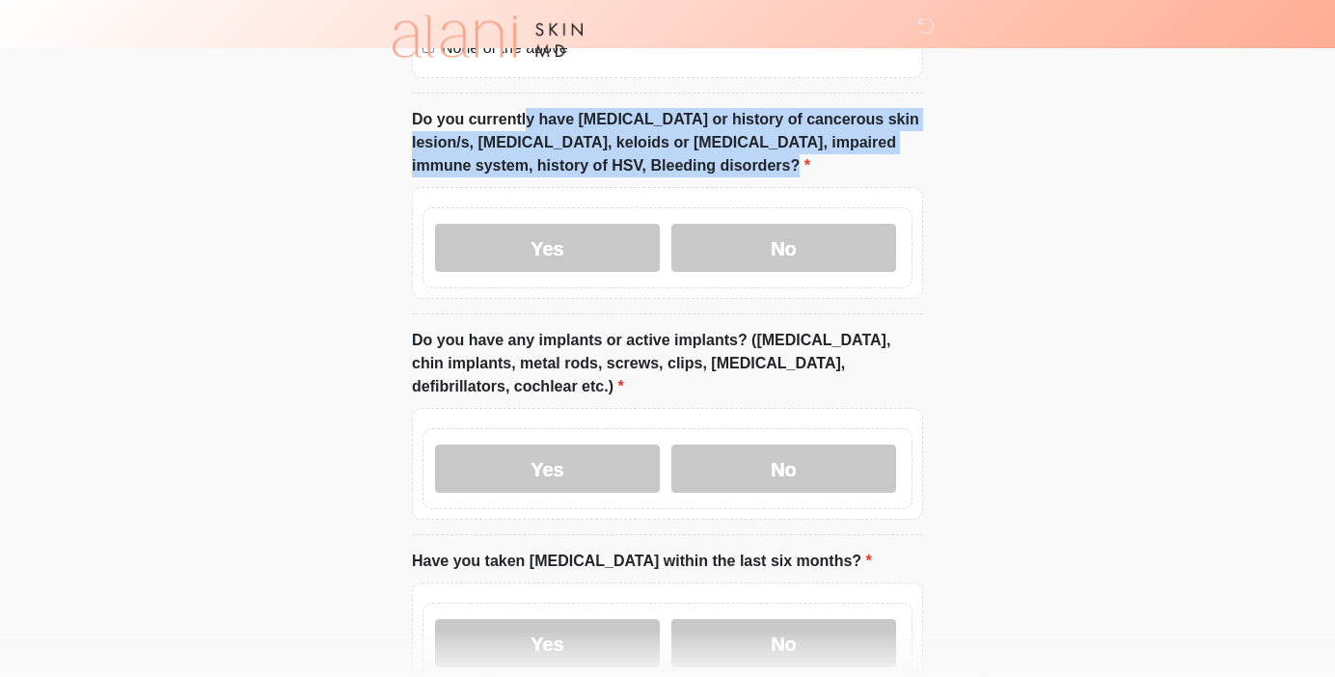
scroll to position [1676, 0]
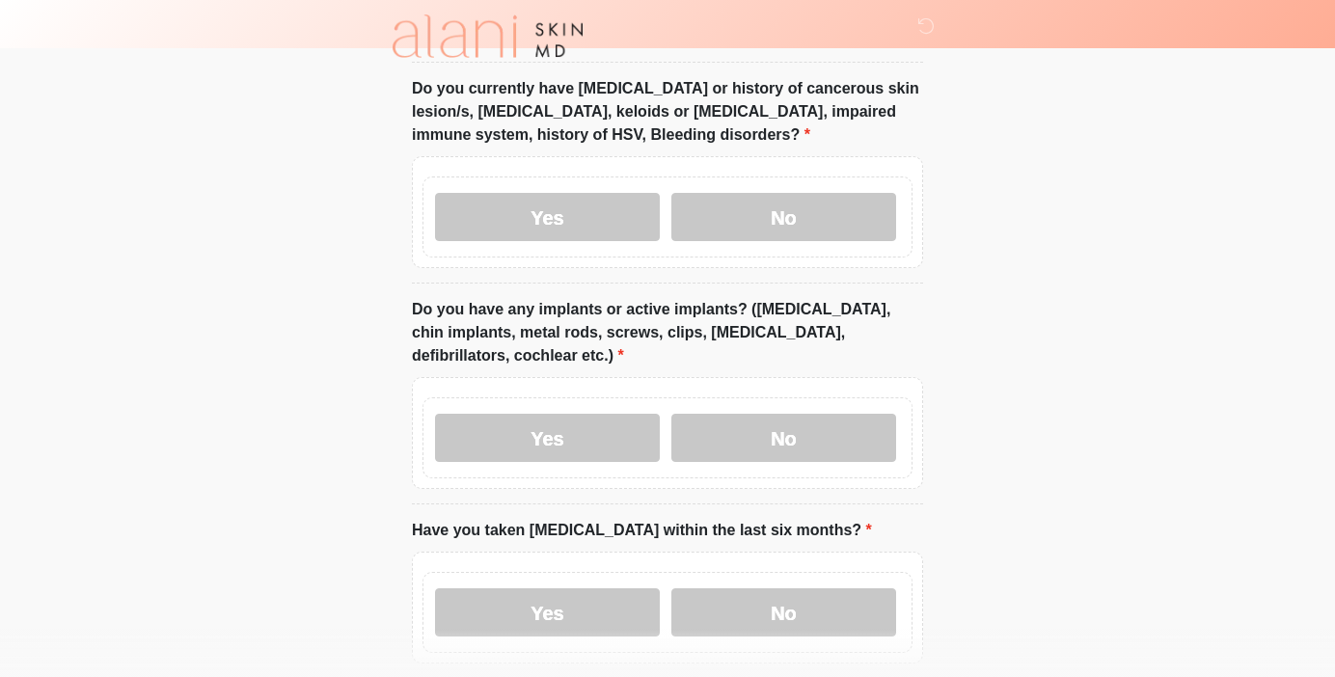
click at [627, 309] on label "Do you have any implants or active implants? ([MEDICAL_DATA], chin implants, me…" at bounding box center [667, 332] width 511 height 69
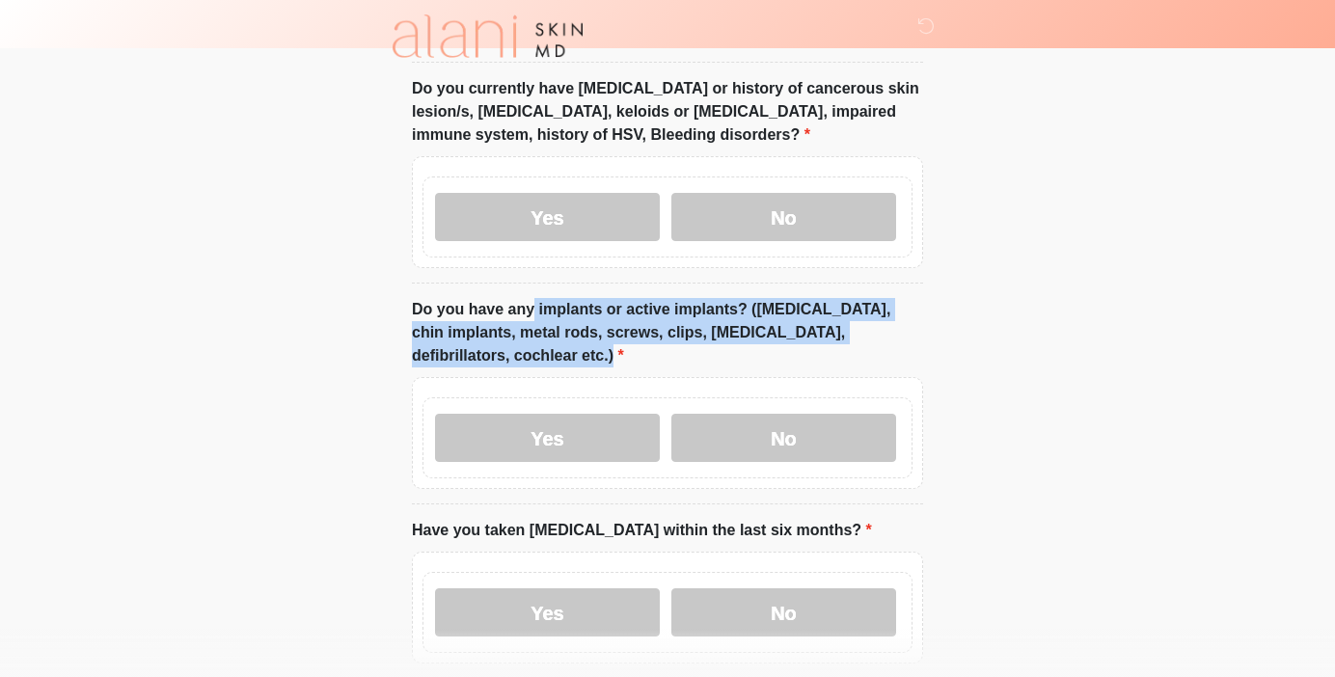
click at [627, 309] on label "Do you have any implants or active implants? ([MEDICAL_DATA], chin implants, me…" at bounding box center [667, 332] width 511 height 69
copy li "Do you have any implants or active implants? ([MEDICAL_DATA], chin implants, me…"
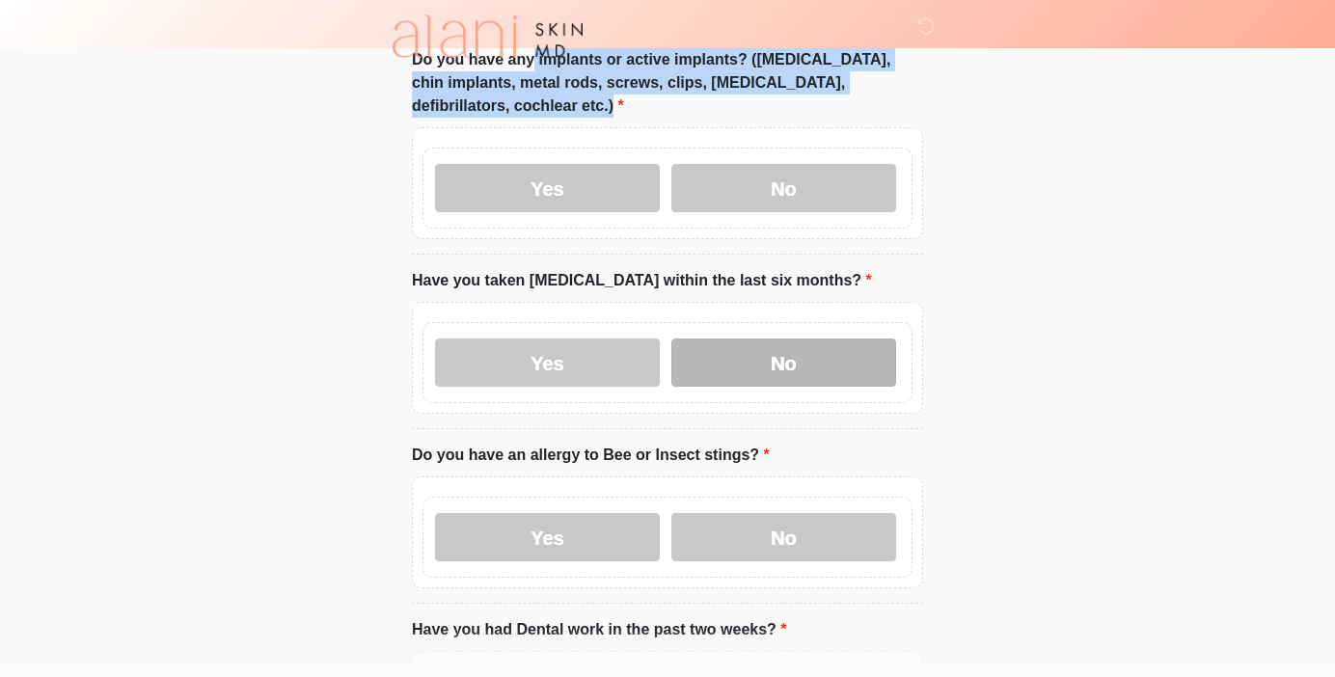
scroll to position [1935, 0]
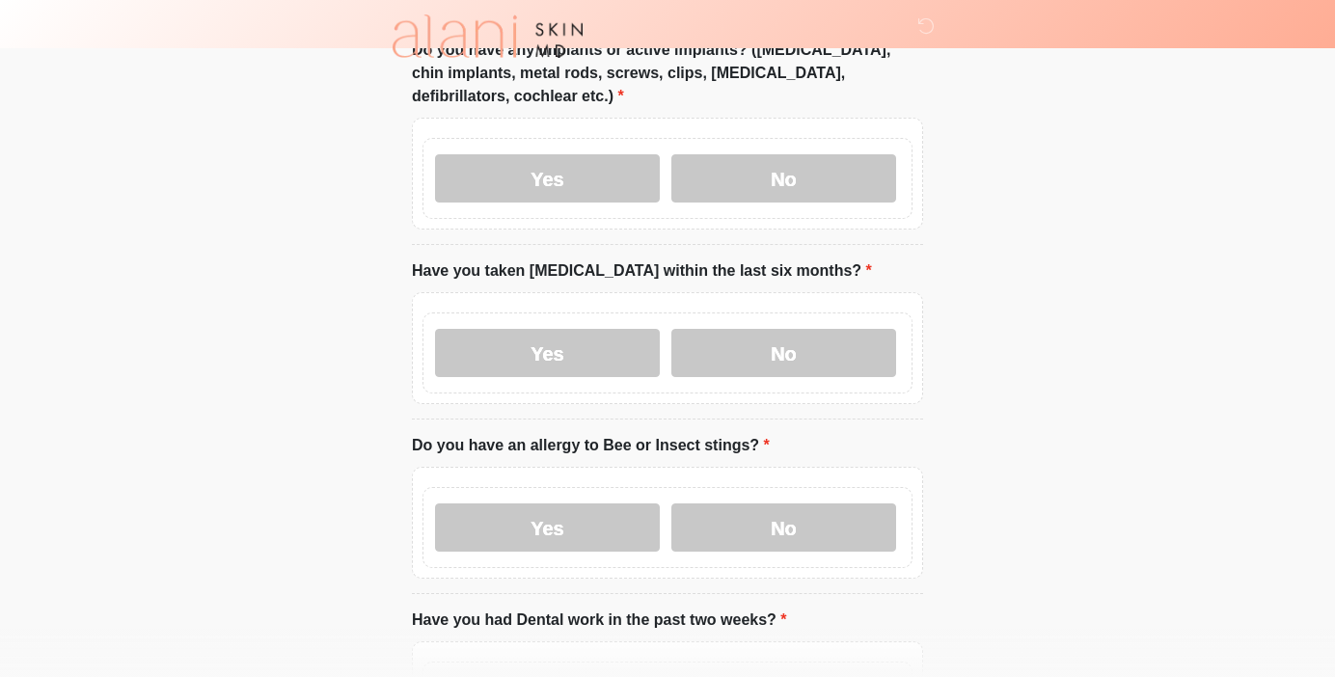
click at [725, 265] on label "Have you taken [MEDICAL_DATA] within the last six months?" at bounding box center [642, 270] width 460 height 23
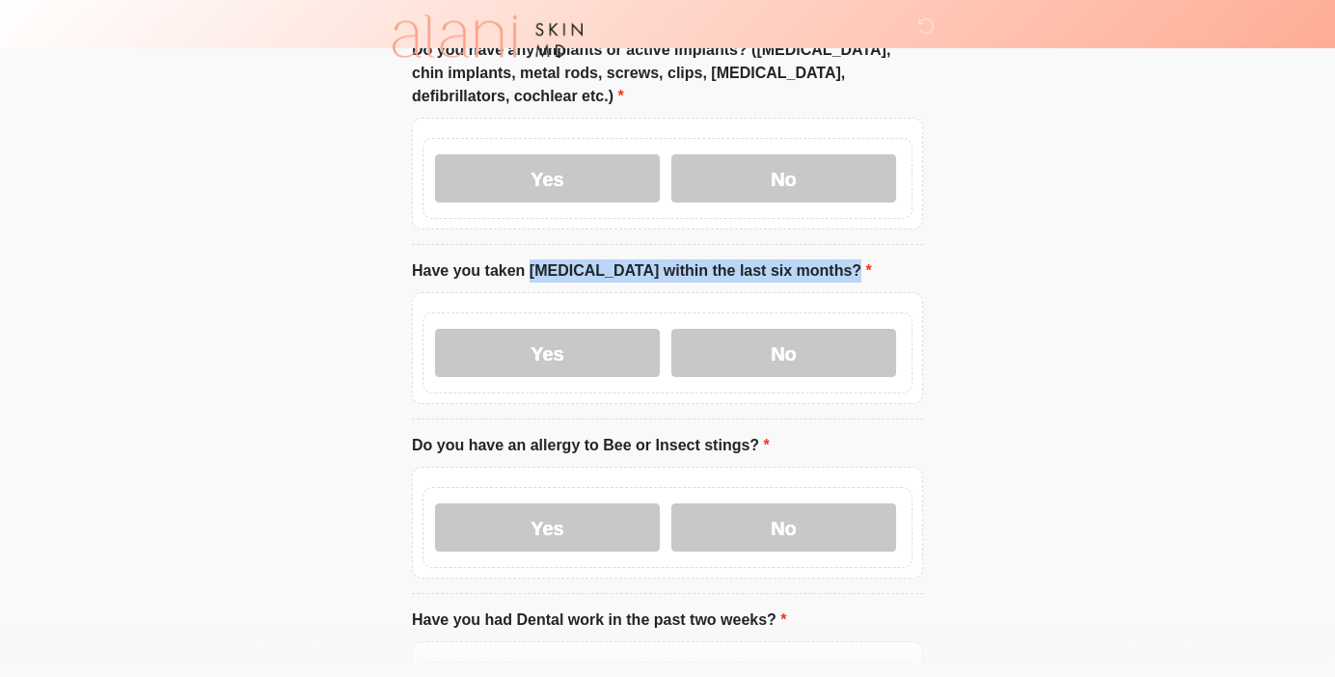
click at [725, 265] on label "Have you taken [MEDICAL_DATA] within the last six months?" at bounding box center [642, 270] width 460 height 23
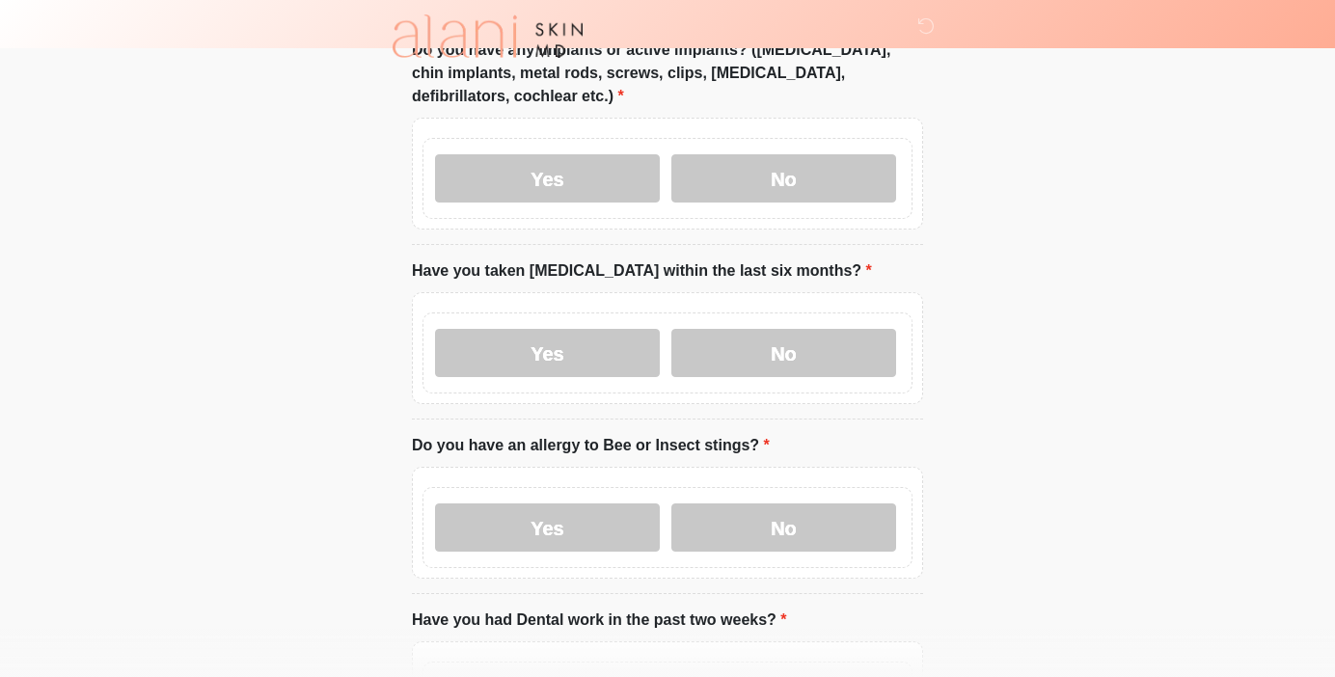
click at [639, 435] on label "Do you have an allergy to Bee or Insect stings?" at bounding box center [591, 445] width 358 height 23
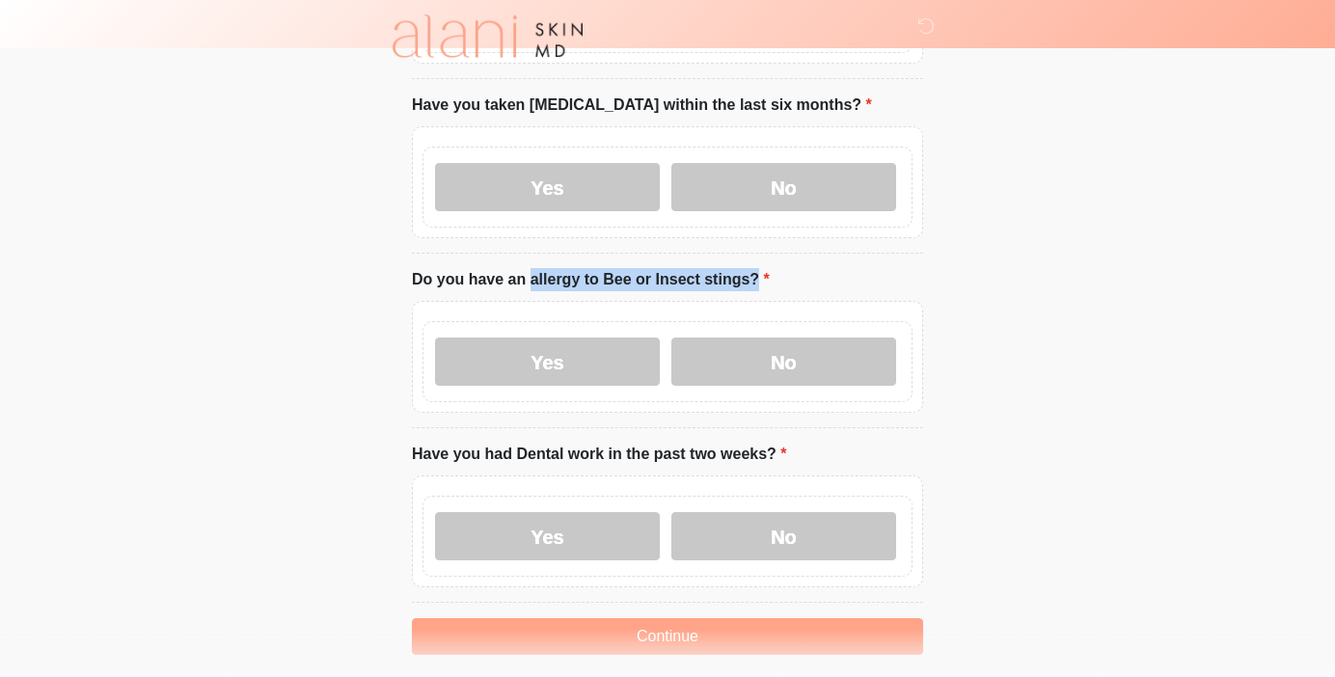
scroll to position [2161, 0]
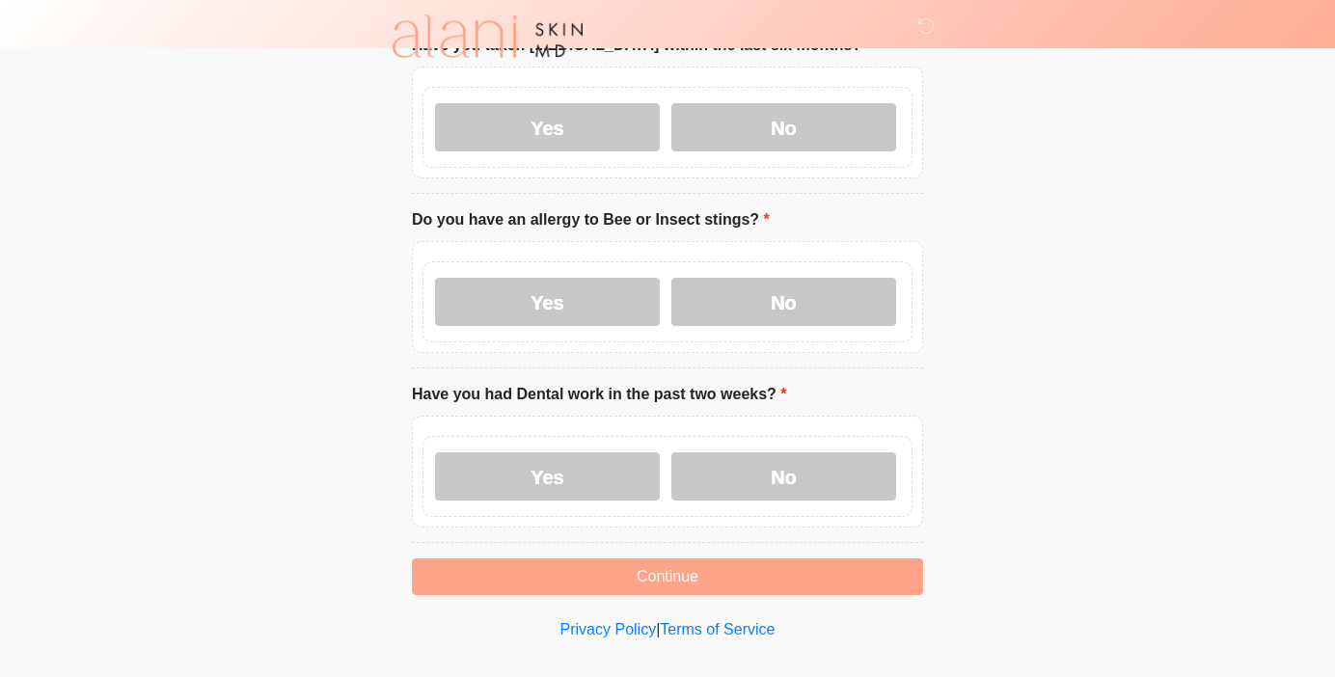
click at [705, 390] on label "Have you had Dental work in the past two weeks?" at bounding box center [599, 394] width 375 height 23
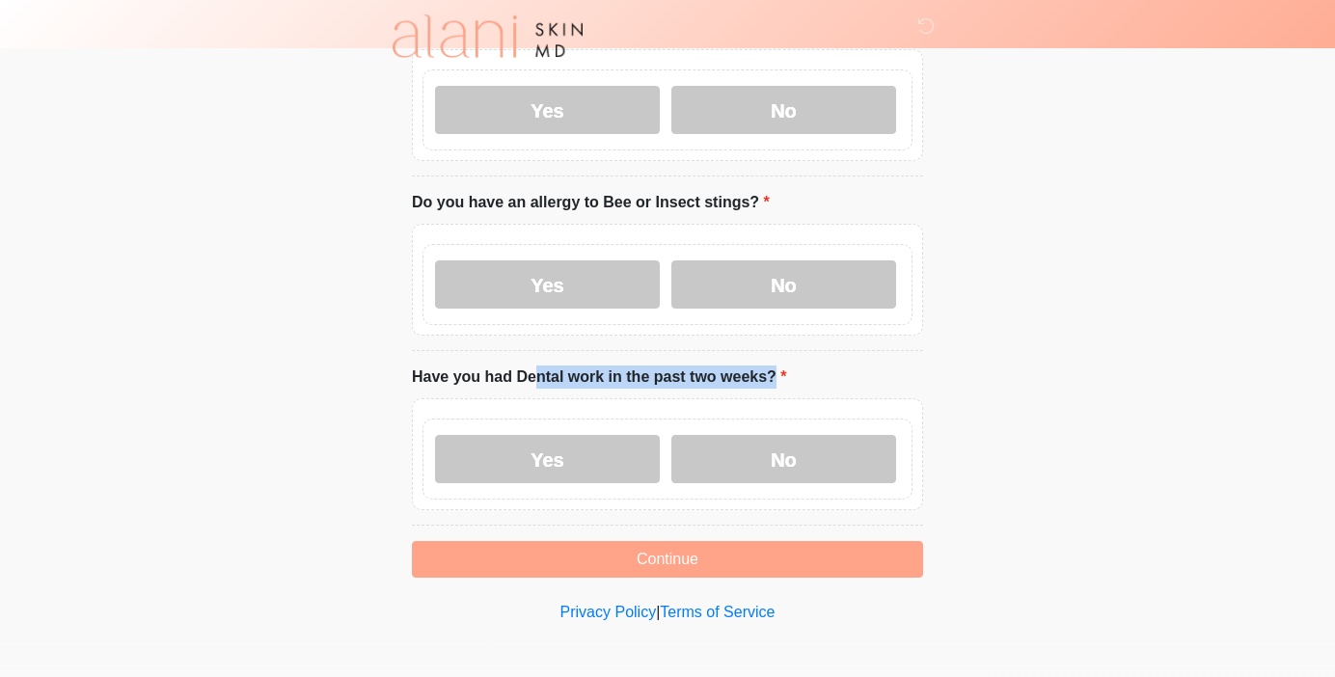
scroll to position [2177, 0]
click at [824, 446] on label "No" at bounding box center [783, 460] width 225 height 48
click at [828, 281] on label "No" at bounding box center [783, 285] width 225 height 48
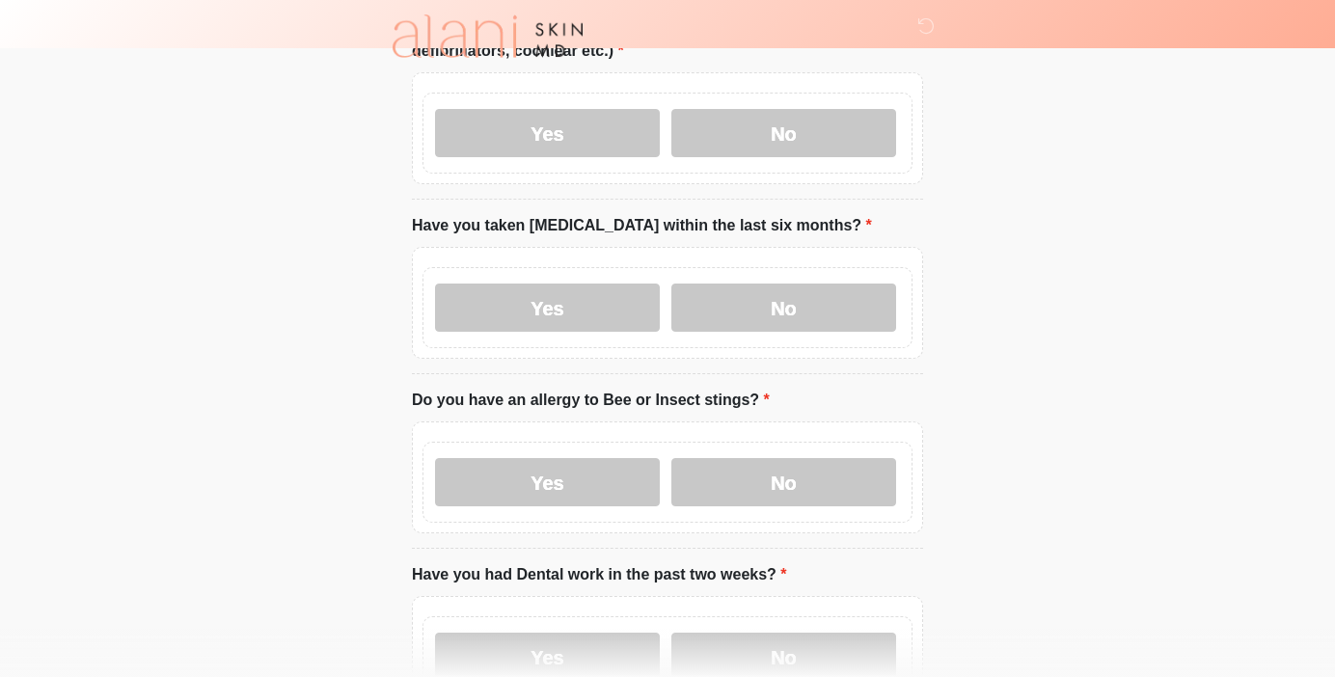
scroll to position [1971, 0]
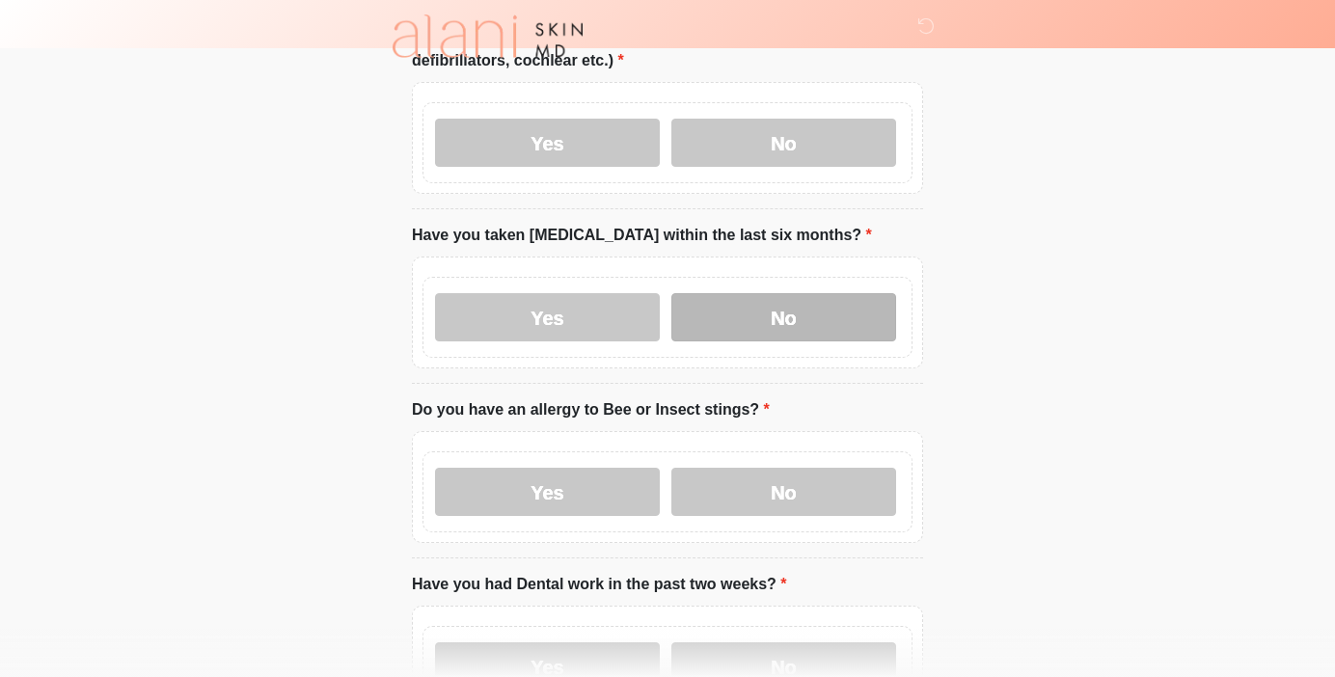
click at [824, 306] on label "No" at bounding box center [783, 317] width 225 height 48
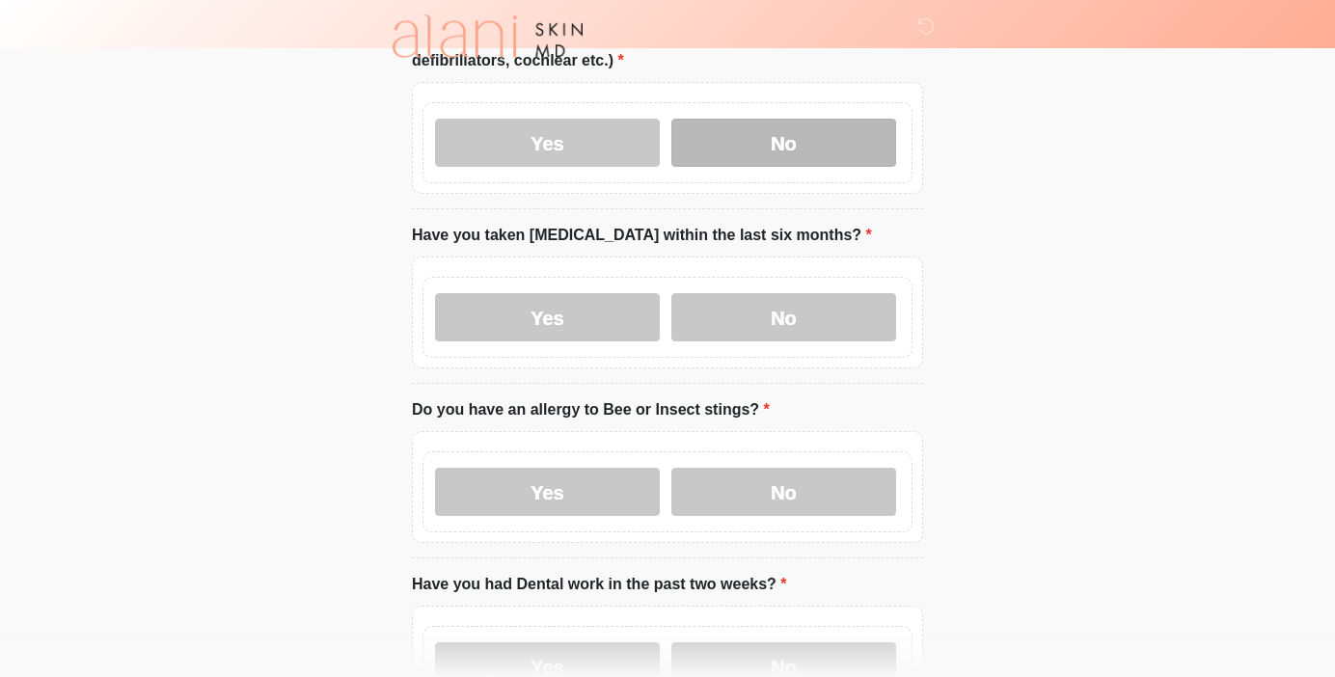
click at [826, 138] on label "No" at bounding box center [783, 143] width 225 height 48
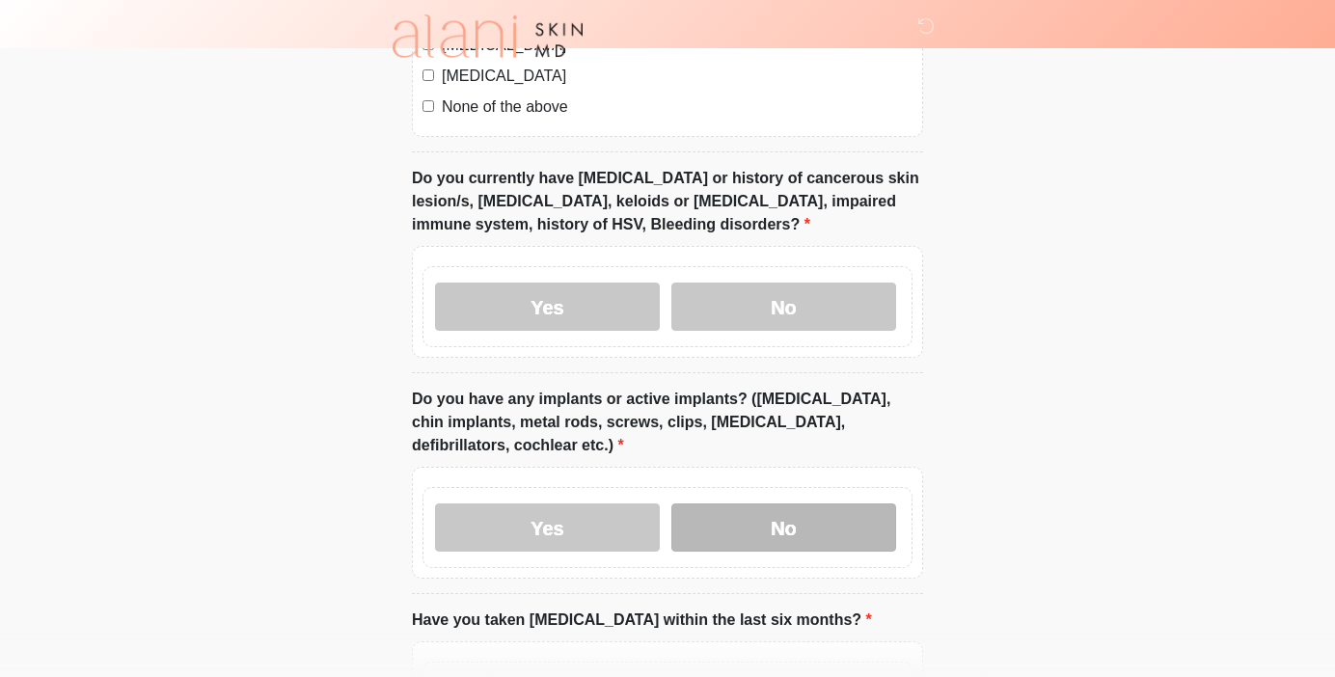
scroll to position [1418, 0]
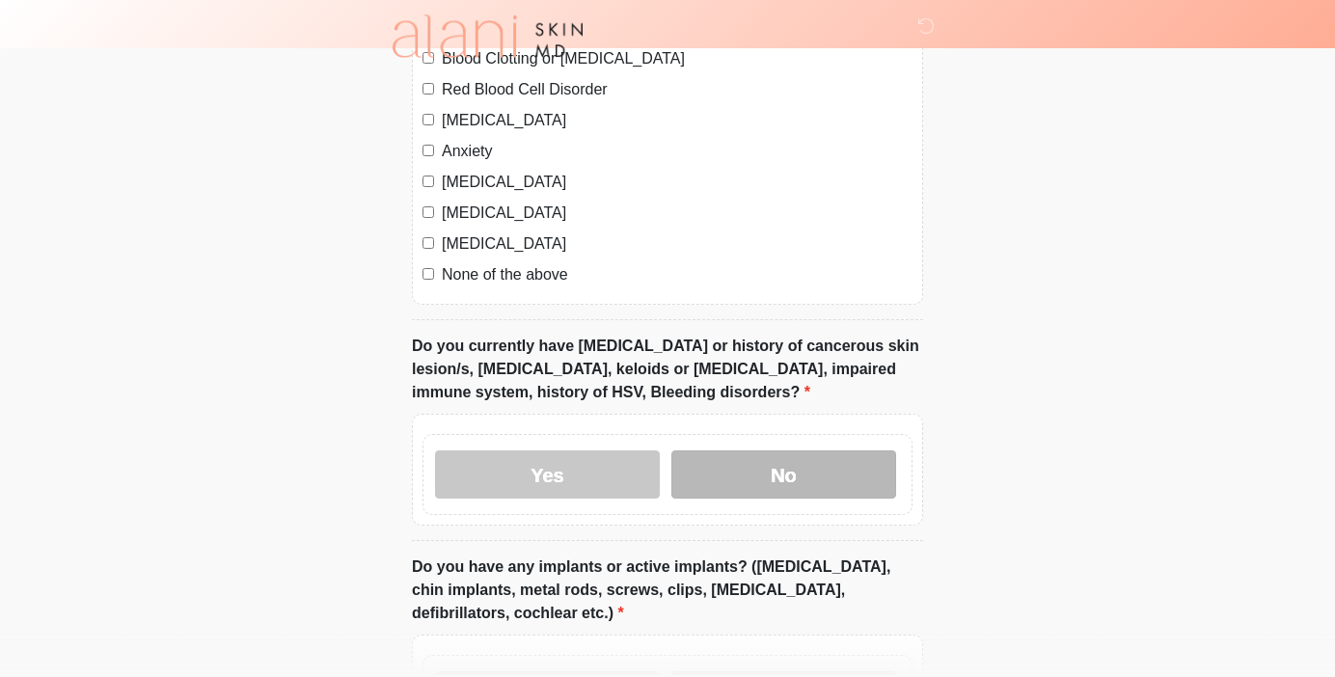
click at [773, 483] on label "No" at bounding box center [783, 474] width 225 height 48
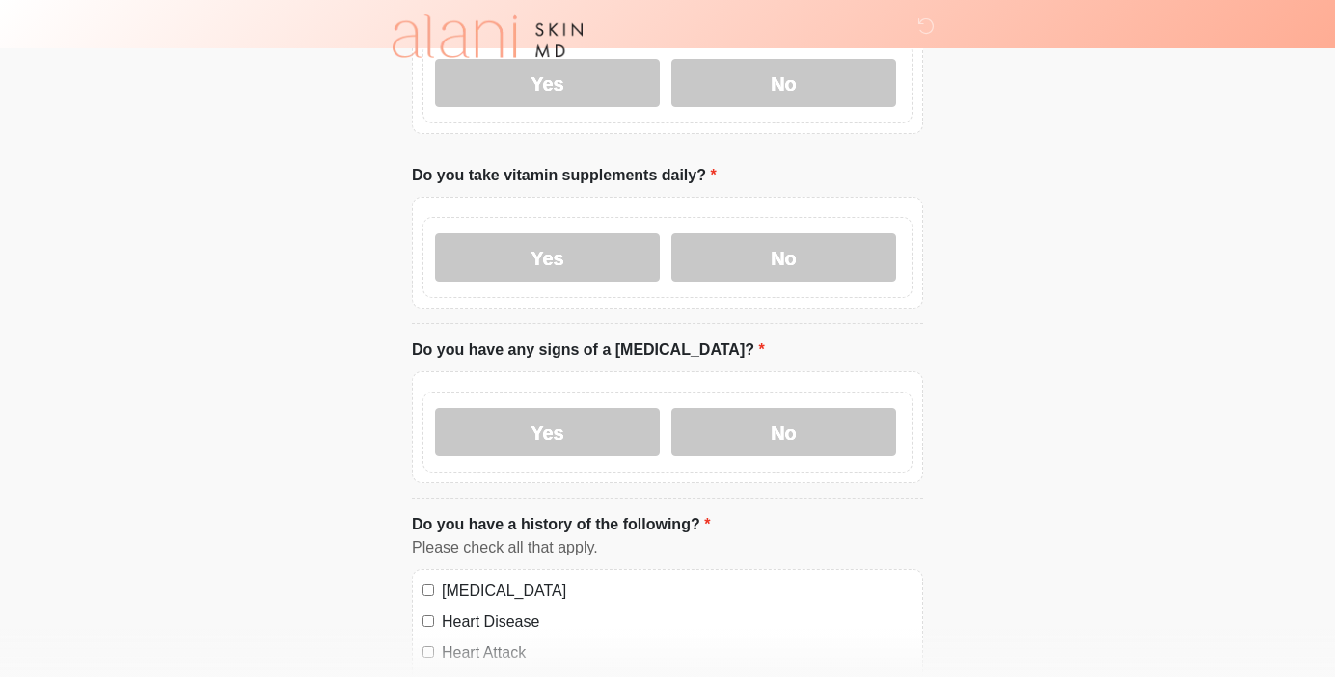
scroll to position [718, 0]
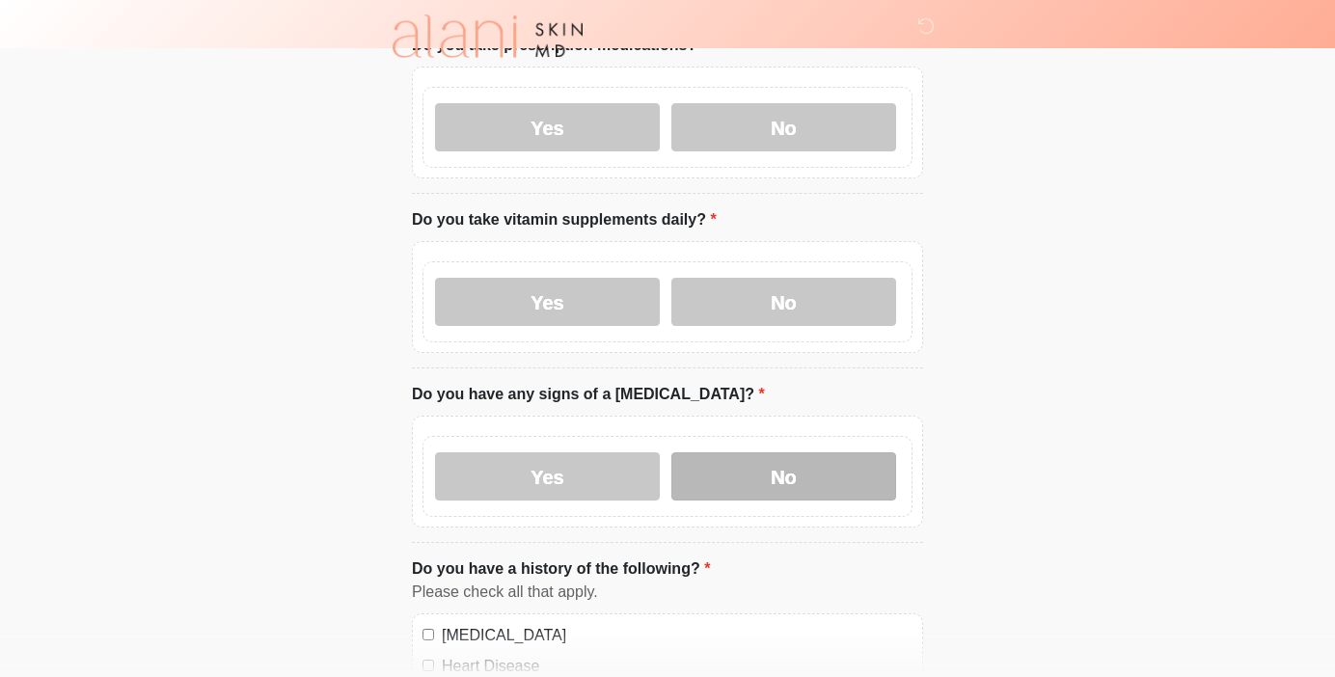
click at [757, 481] on label "No" at bounding box center [783, 476] width 225 height 48
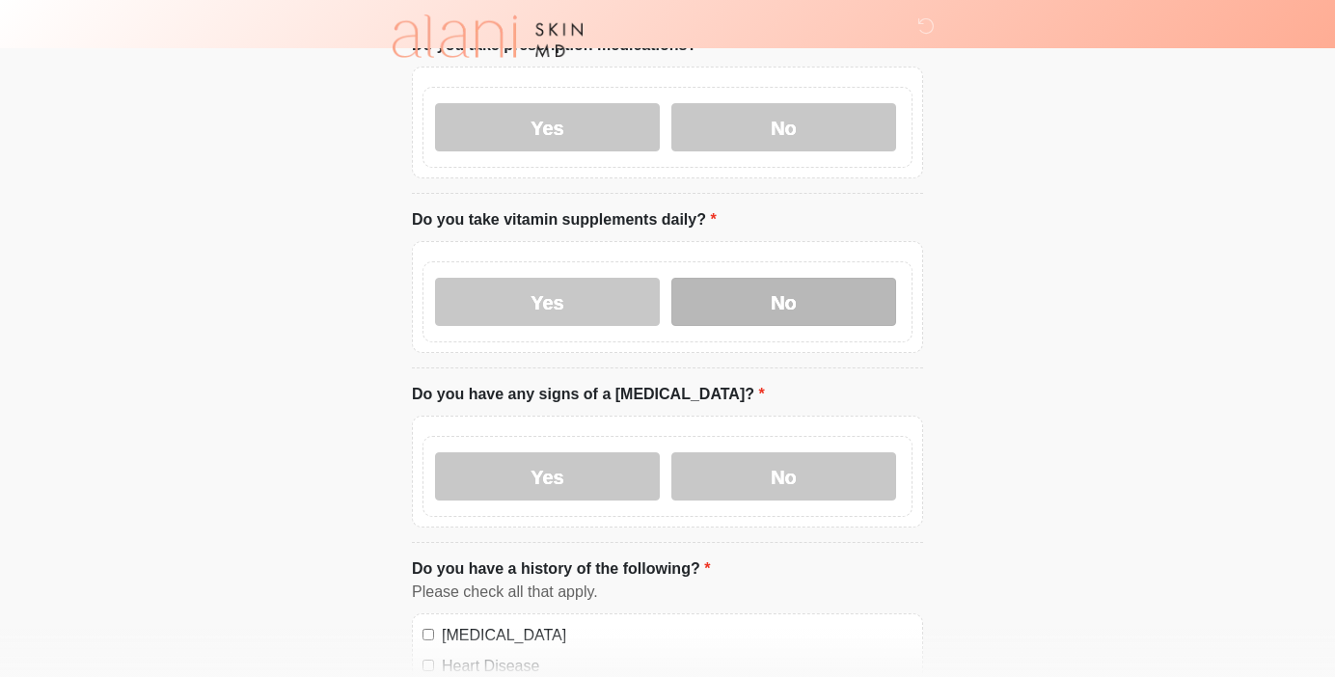
click at [784, 309] on label "No" at bounding box center [783, 302] width 225 height 48
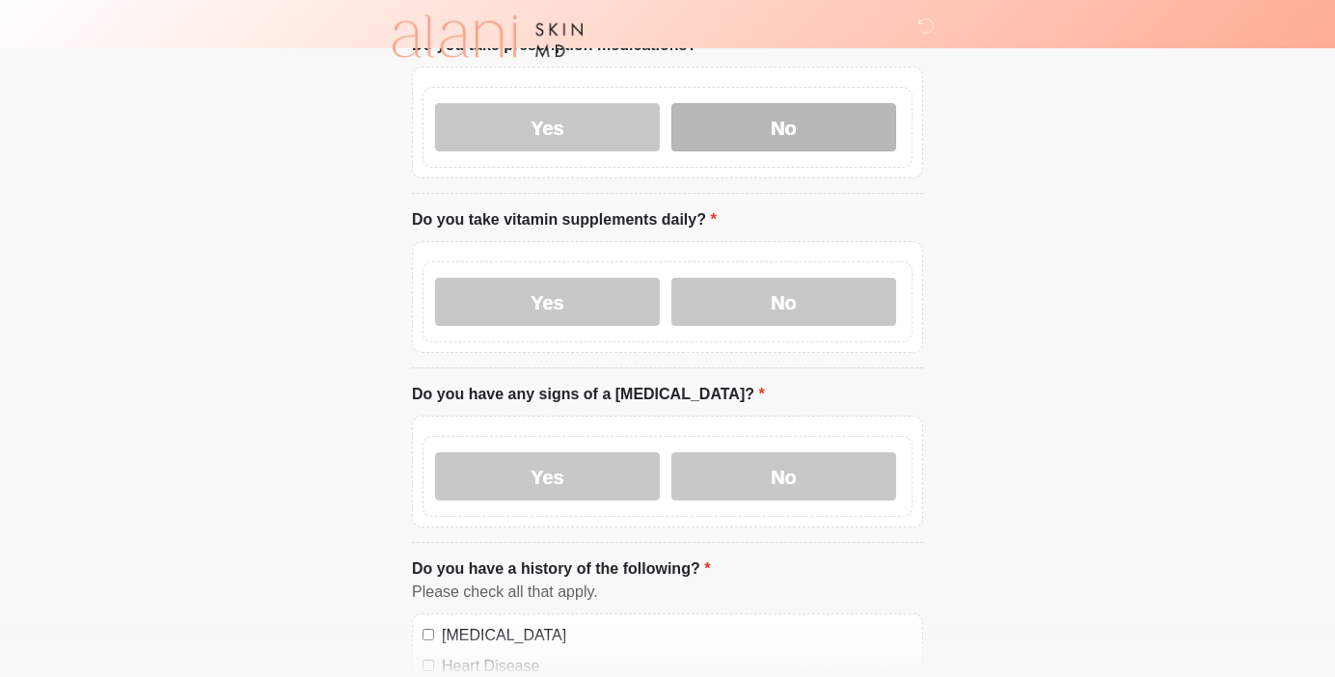
click at [793, 111] on label "No" at bounding box center [783, 127] width 225 height 48
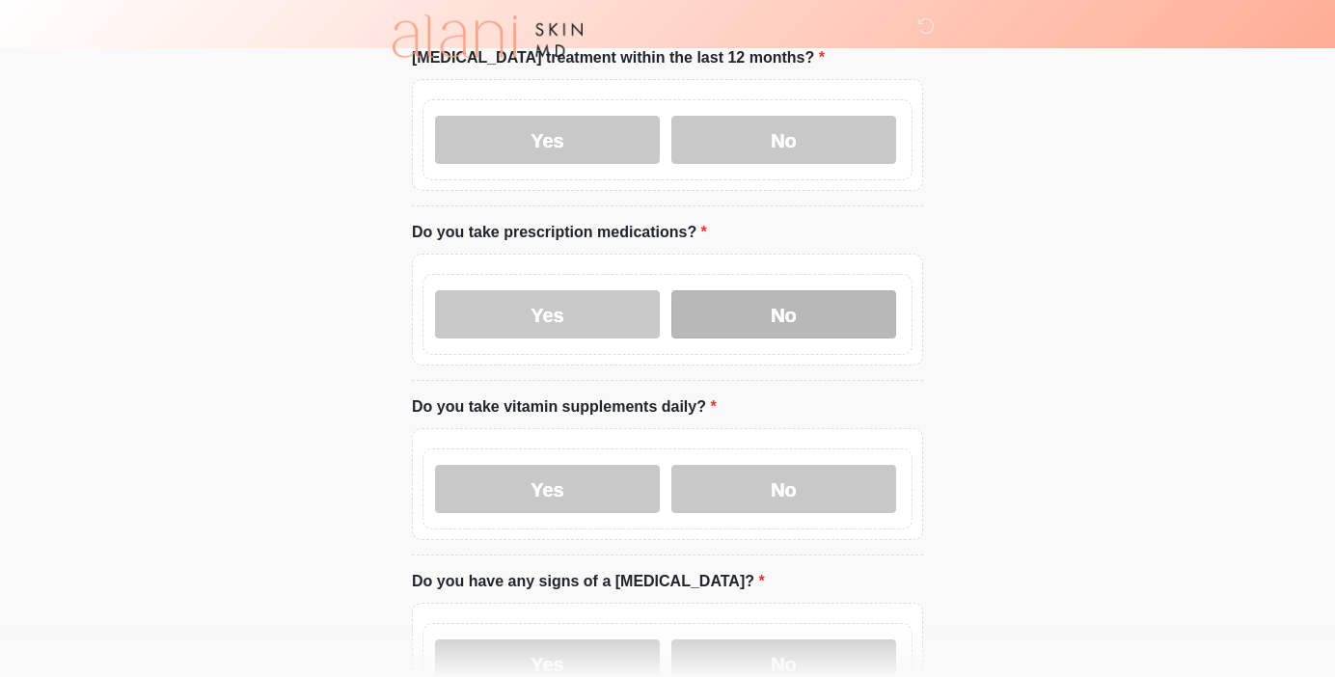
scroll to position [357, 0]
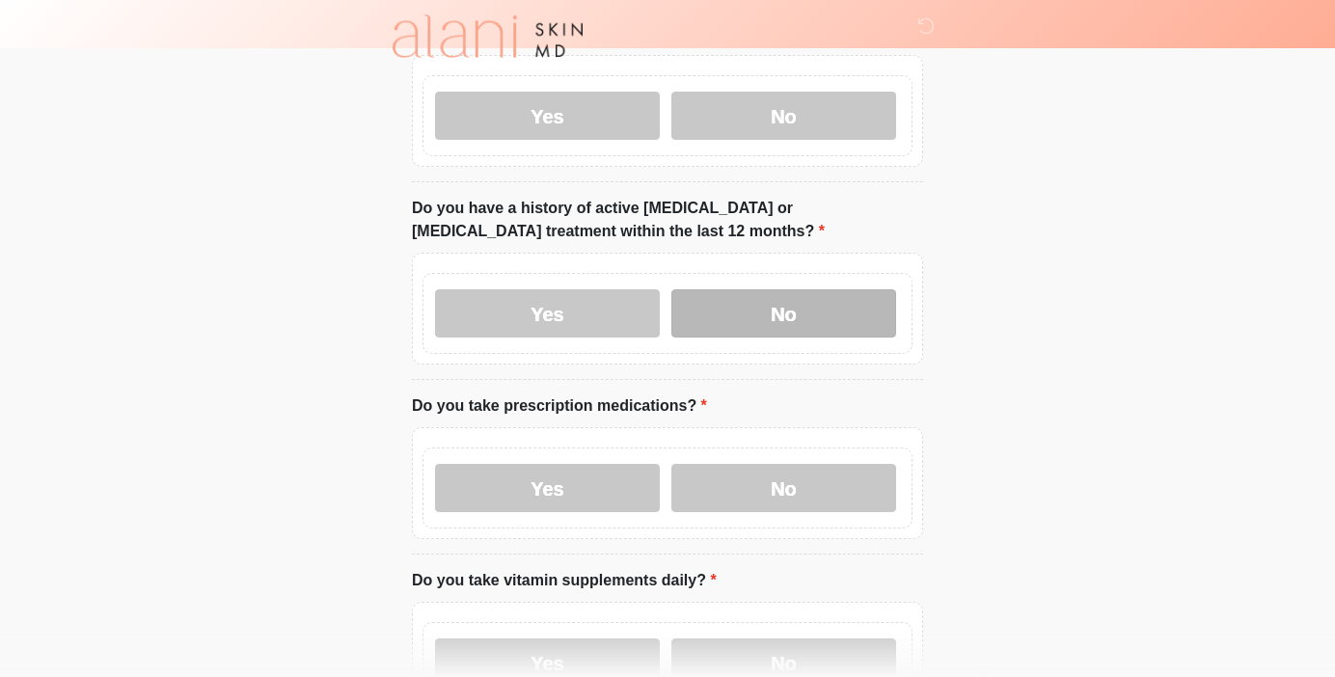
click at [781, 294] on label "No" at bounding box center [783, 313] width 225 height 48
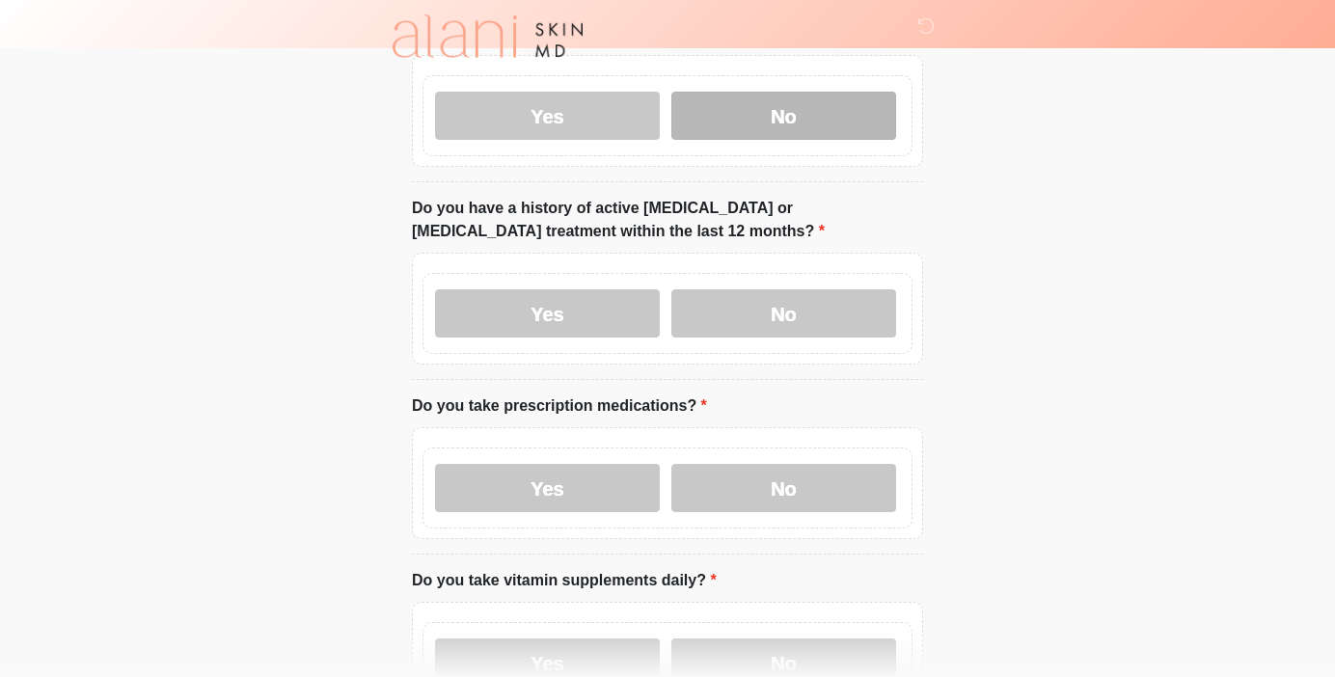
click at [788, 124] on label "No" at bounding box center [783, 116] width 225 height 48
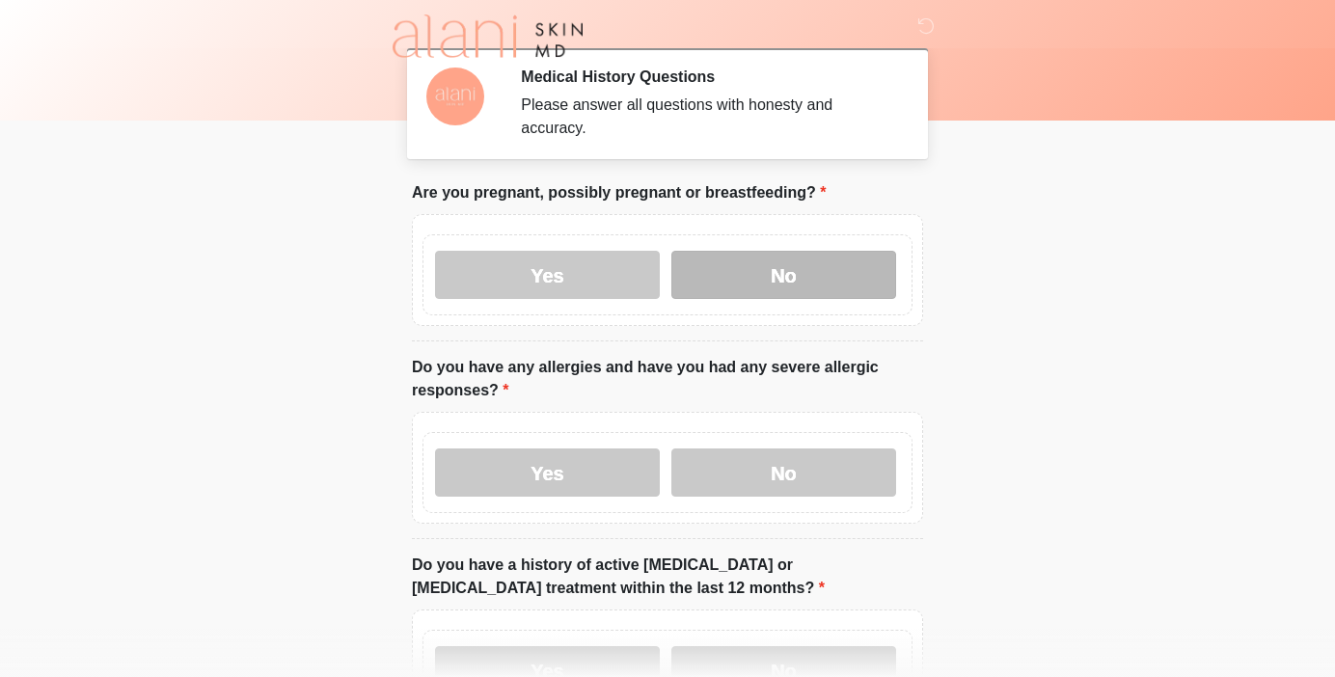
scroll to position [-1, 0]
click at [792, 269] on label "No" at bounding box center [783, 275] width 225 height 48
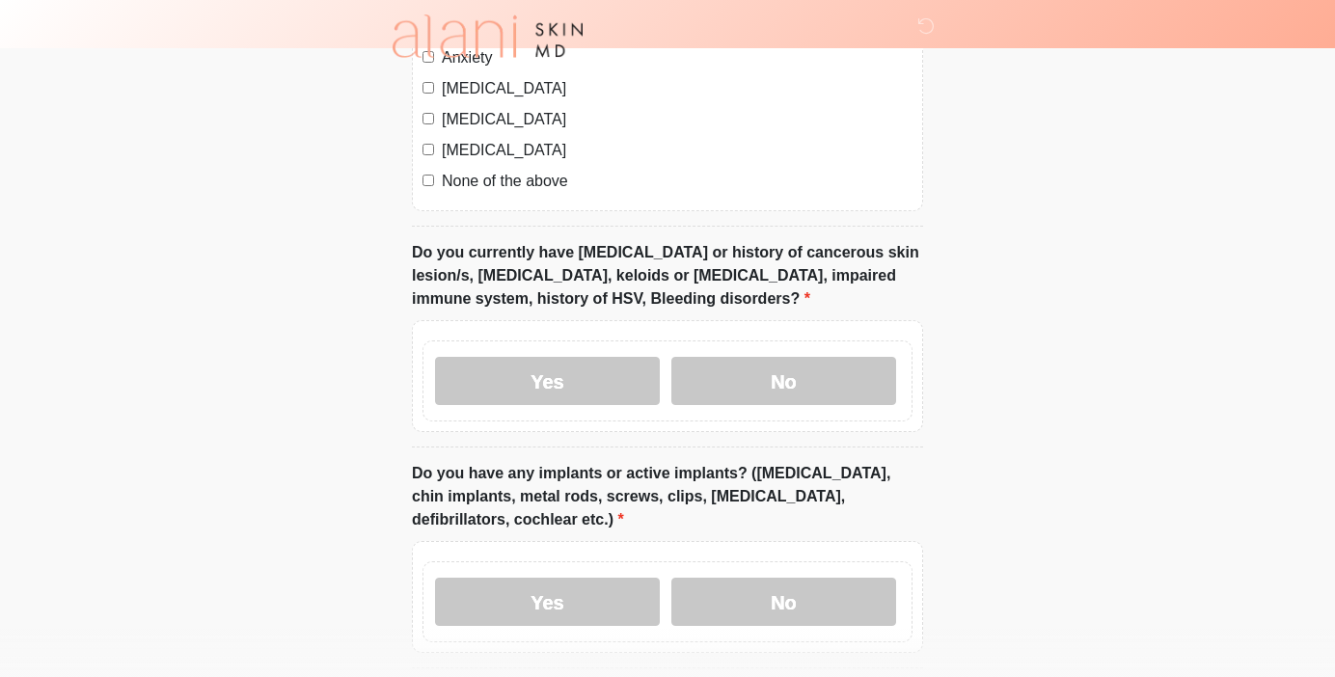
scroll to position [1397, 0]
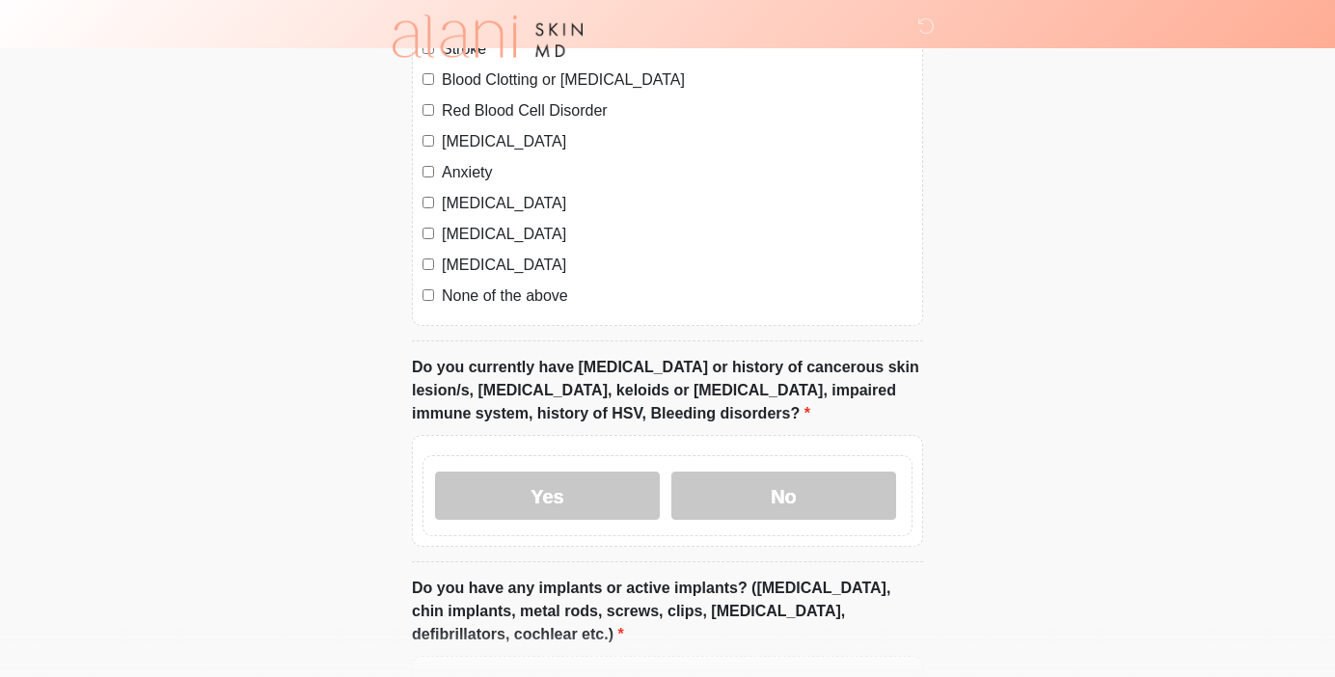
click at [447, 291] on label "None of the above" at bounding box center [677, 296] width 471 height 23
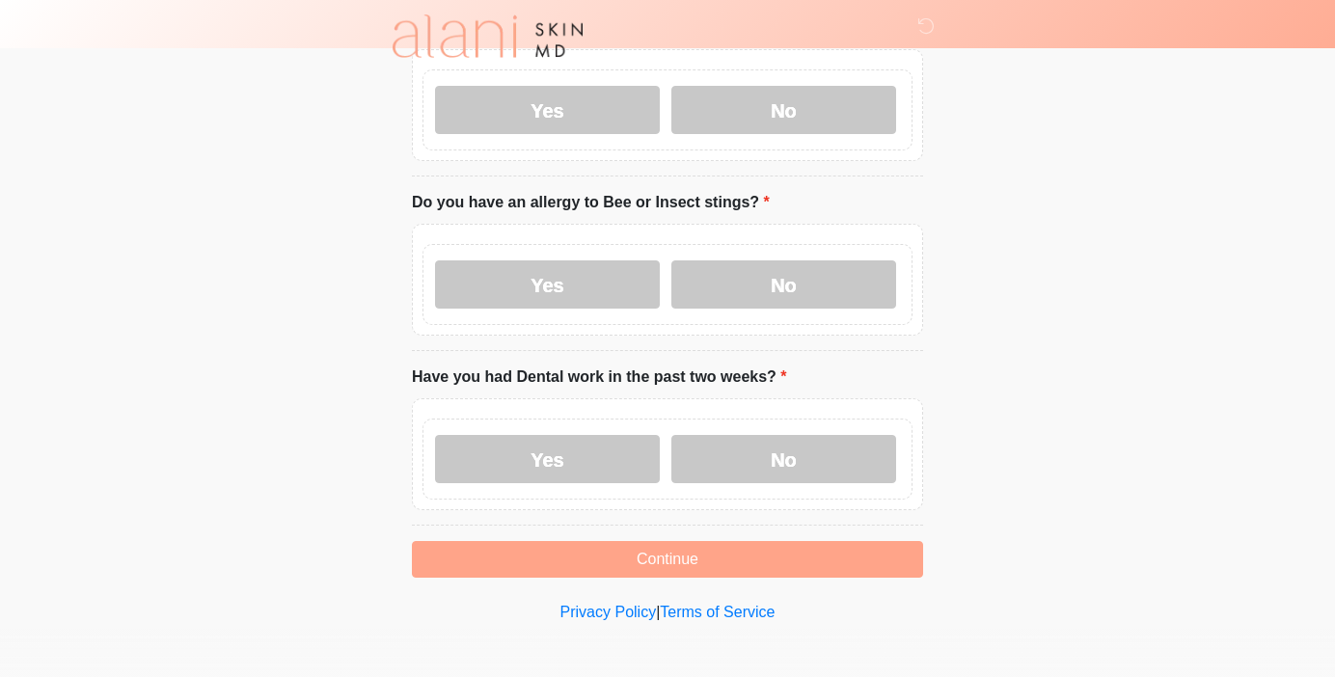
scroll to position [2177, 0]
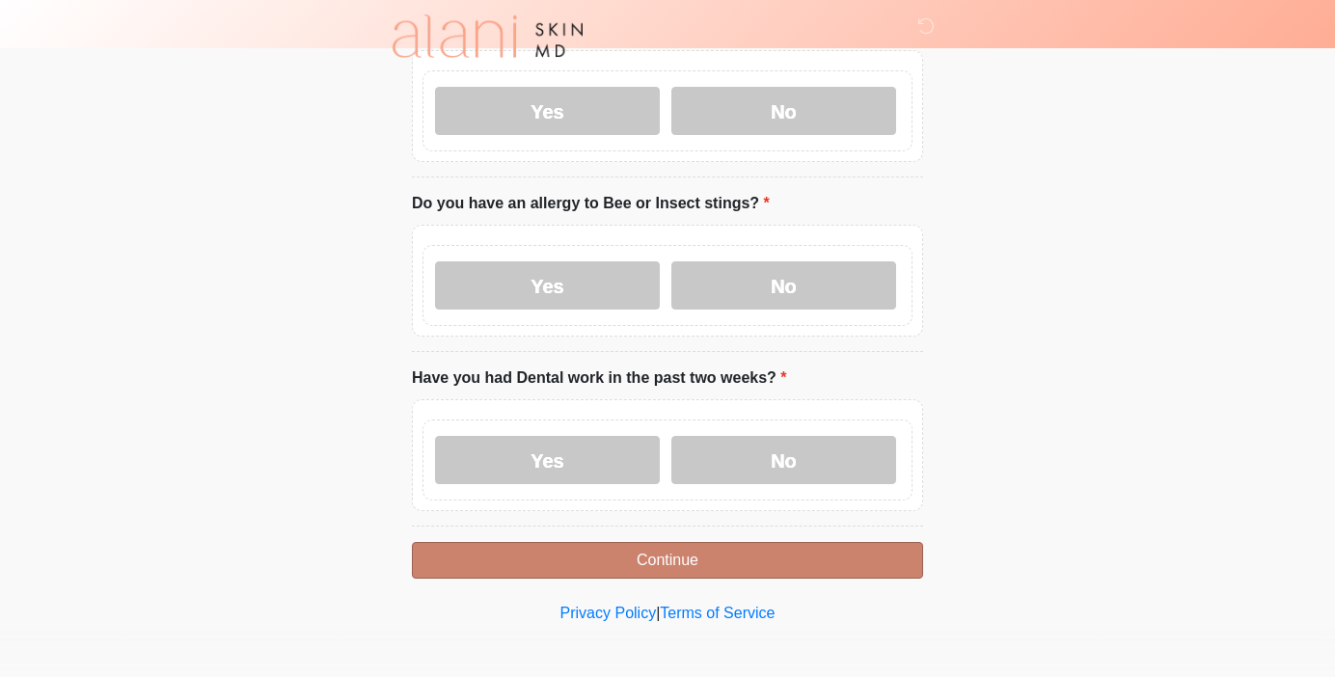
click at [550, 553] on button "Continue" at bounding box center [667, 560] width 511 height 37
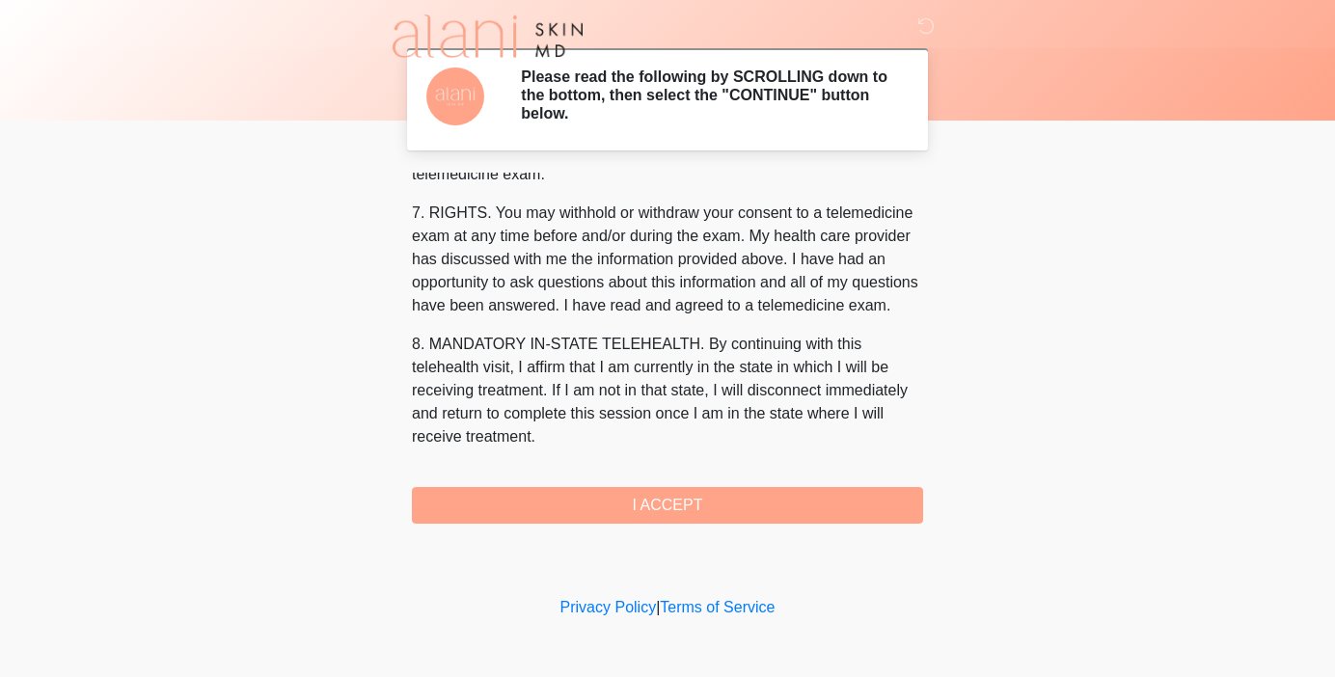
scroll to position [828, 0]
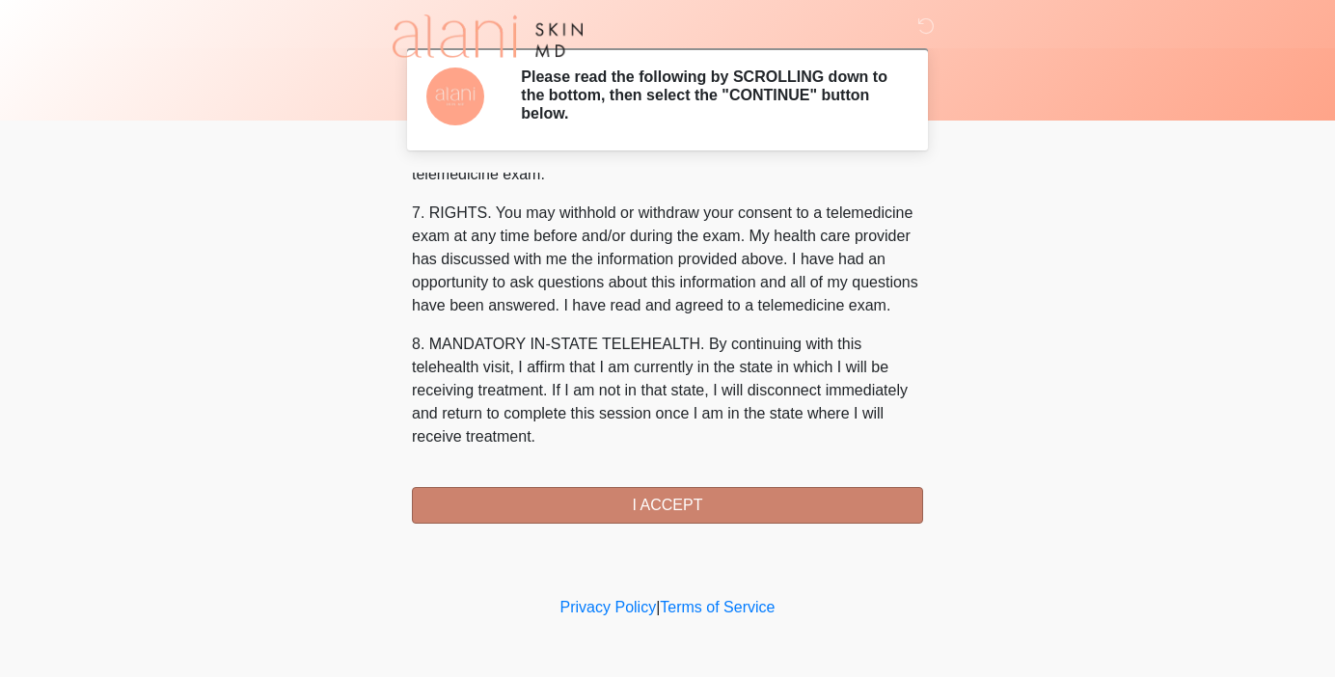
click at [682, 511] on button "I ACCEPT" at bounding box center [667, 505] width 511 height 37
